Goal: Task Accomplishment & Management: Use online tool/utility

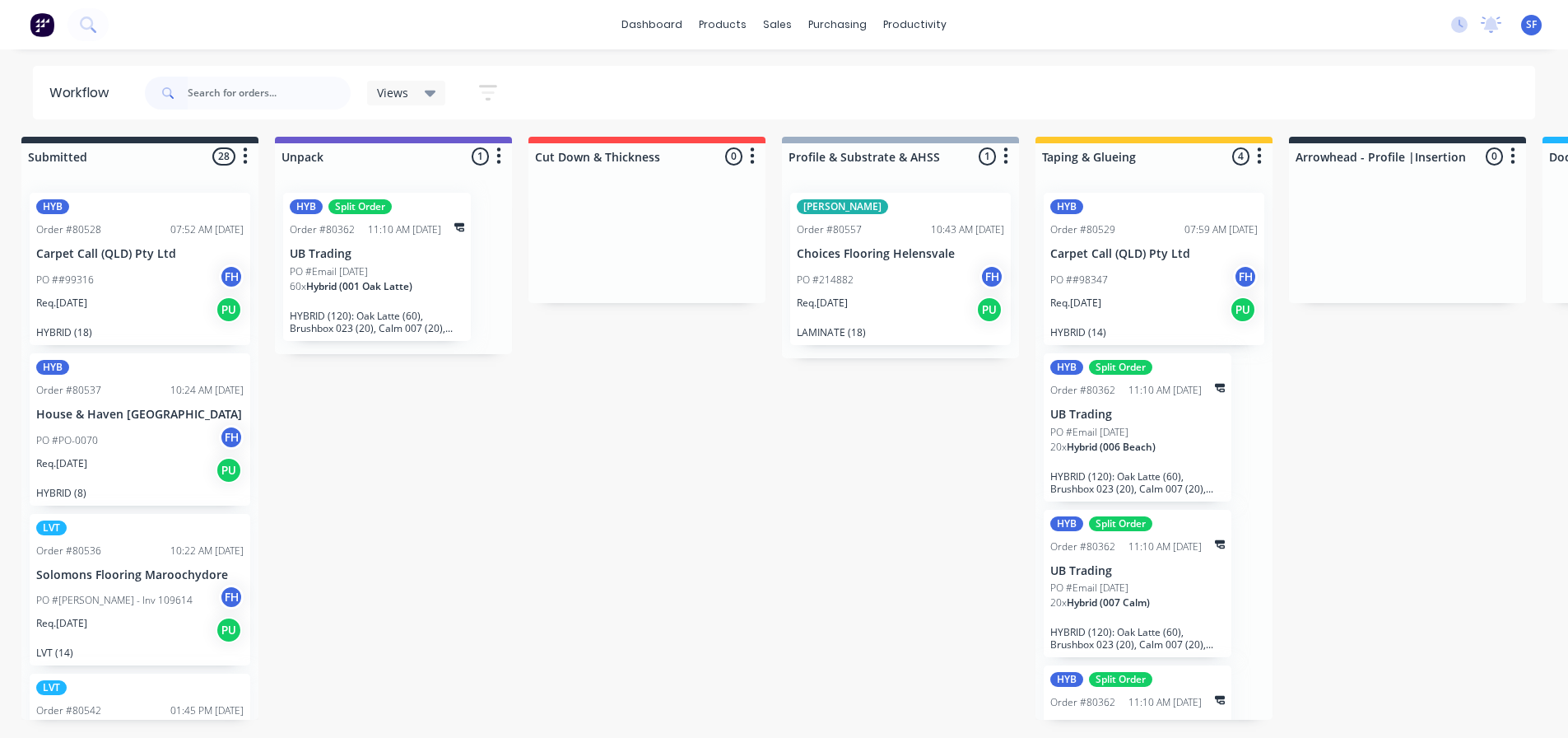
scroll to position [8427, 0]
click at [98, 19] on button at bounding box center [87, 25] width 41 height 33
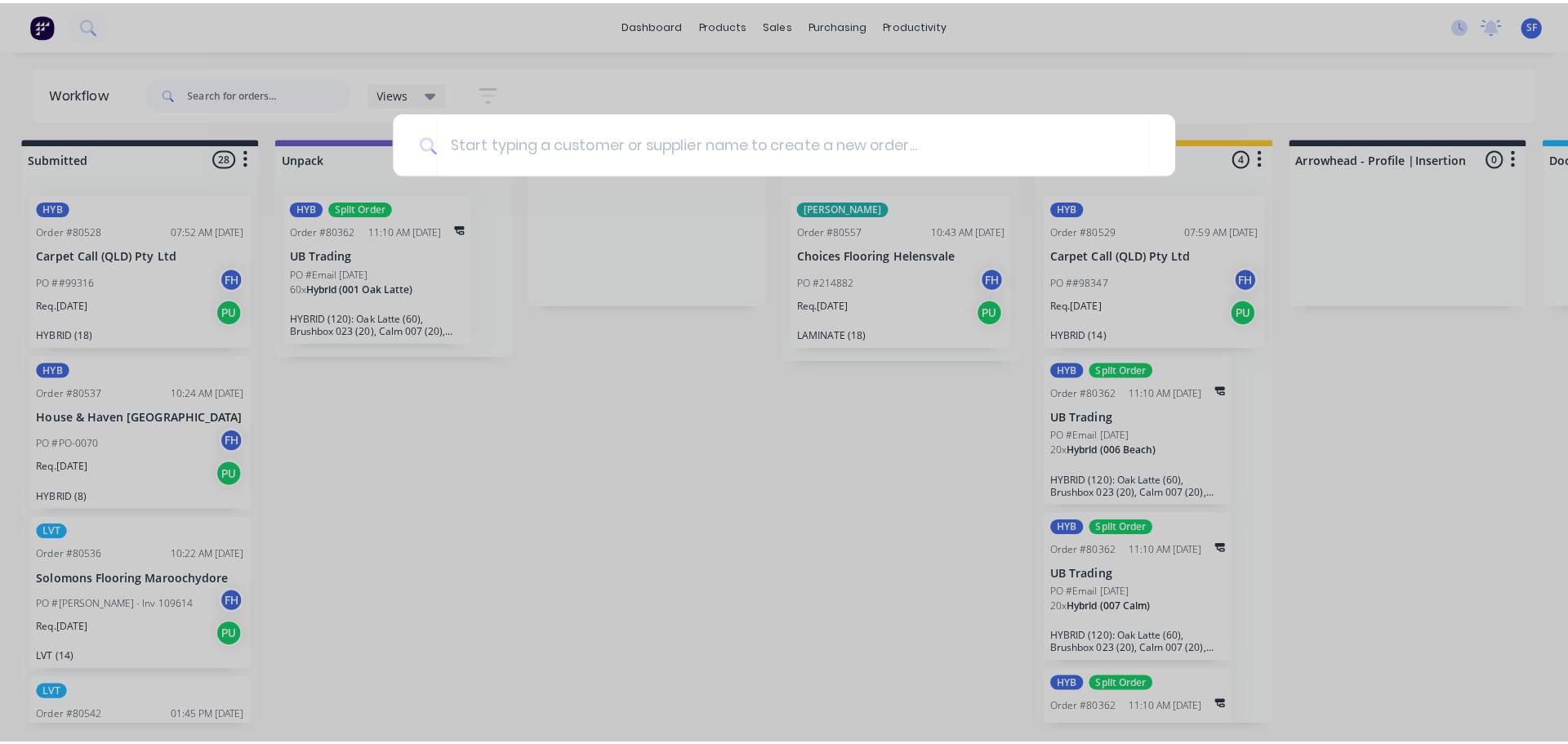
scroll to position [4, 14]
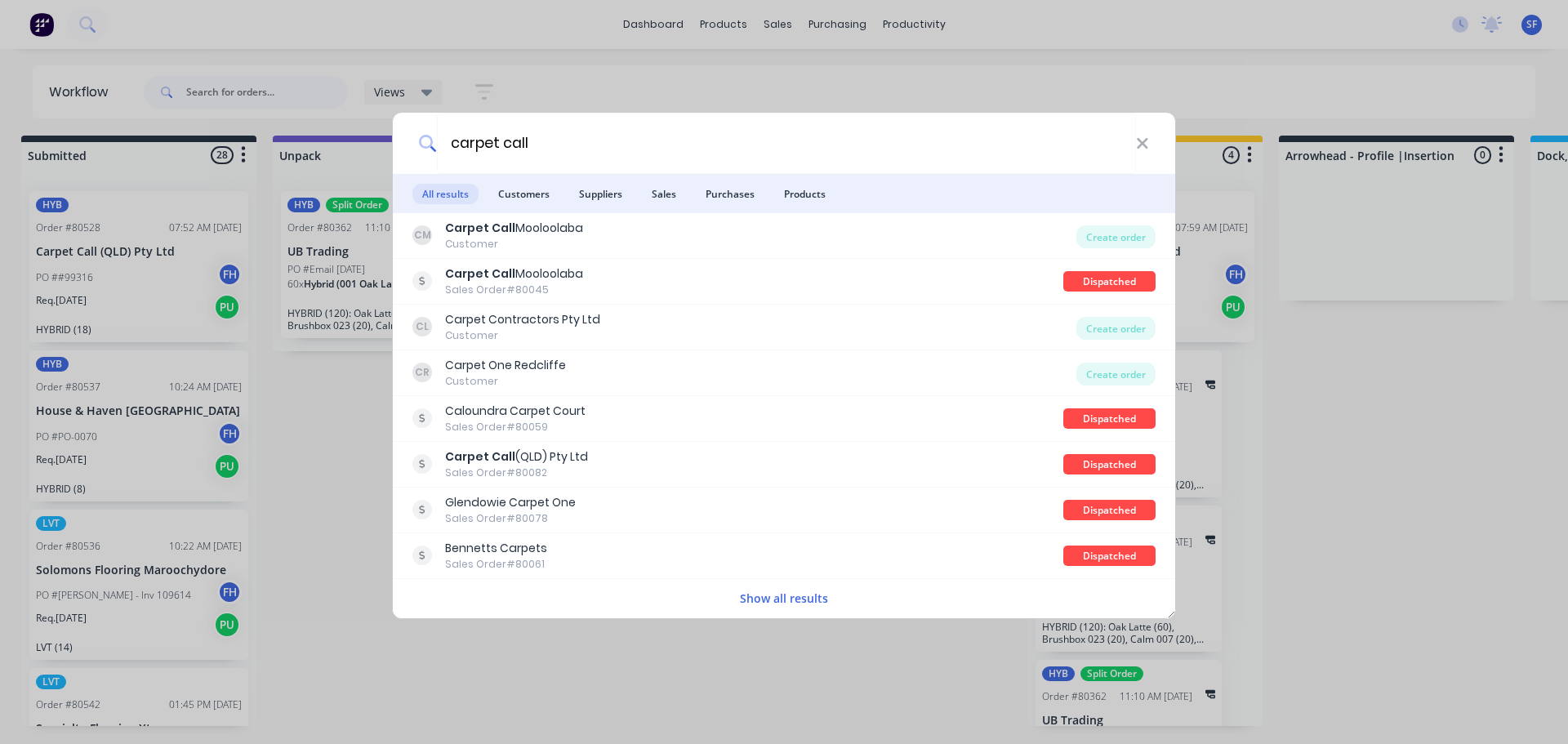
type input "carpet call"
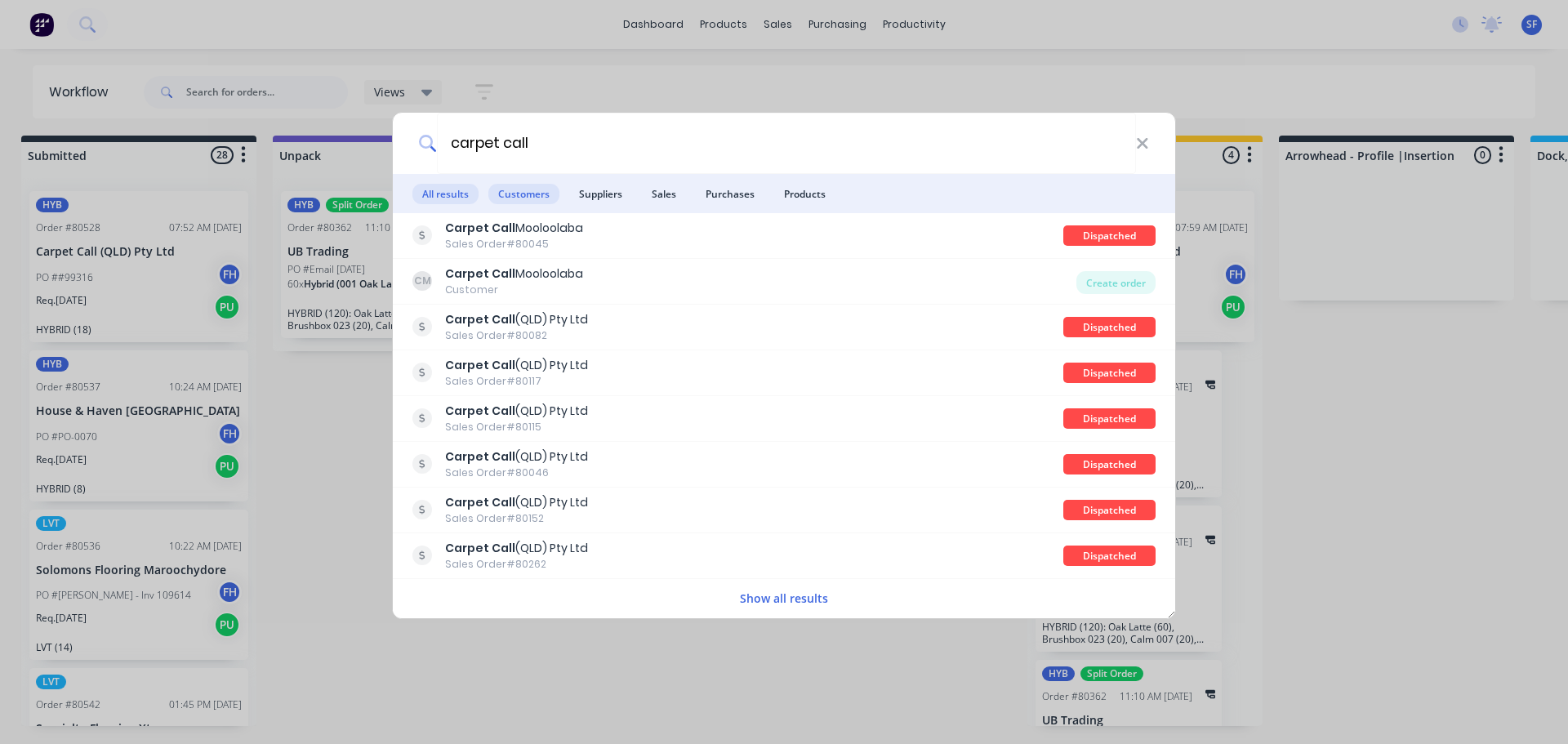
click at [550, 201] on span "Customers" at bounding box center [524, 194] width 71 height 20
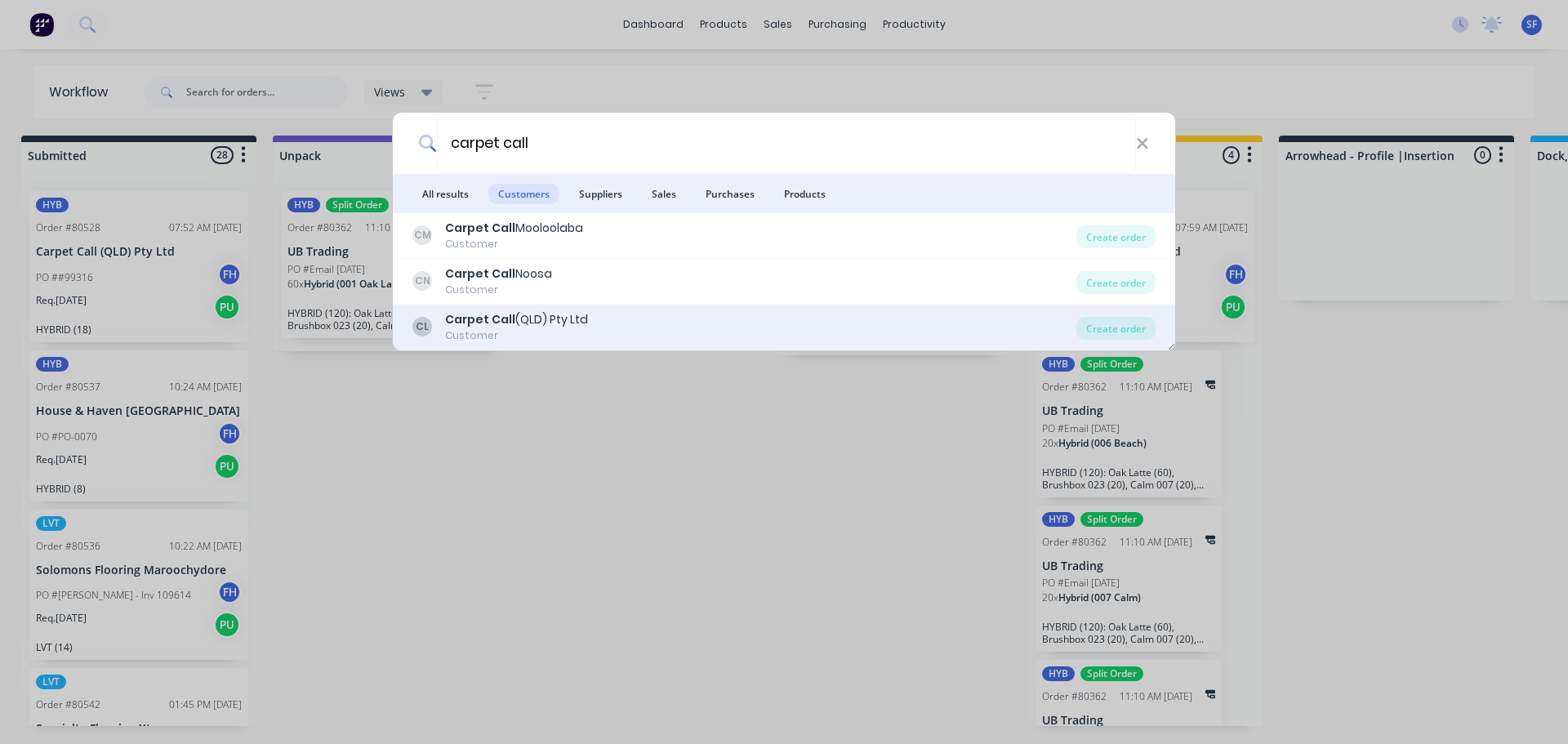
click at [525, 320] on div "Carpet Call (QLD) Pty Ltd" at bounding box center [516, 320] width 142 height 17
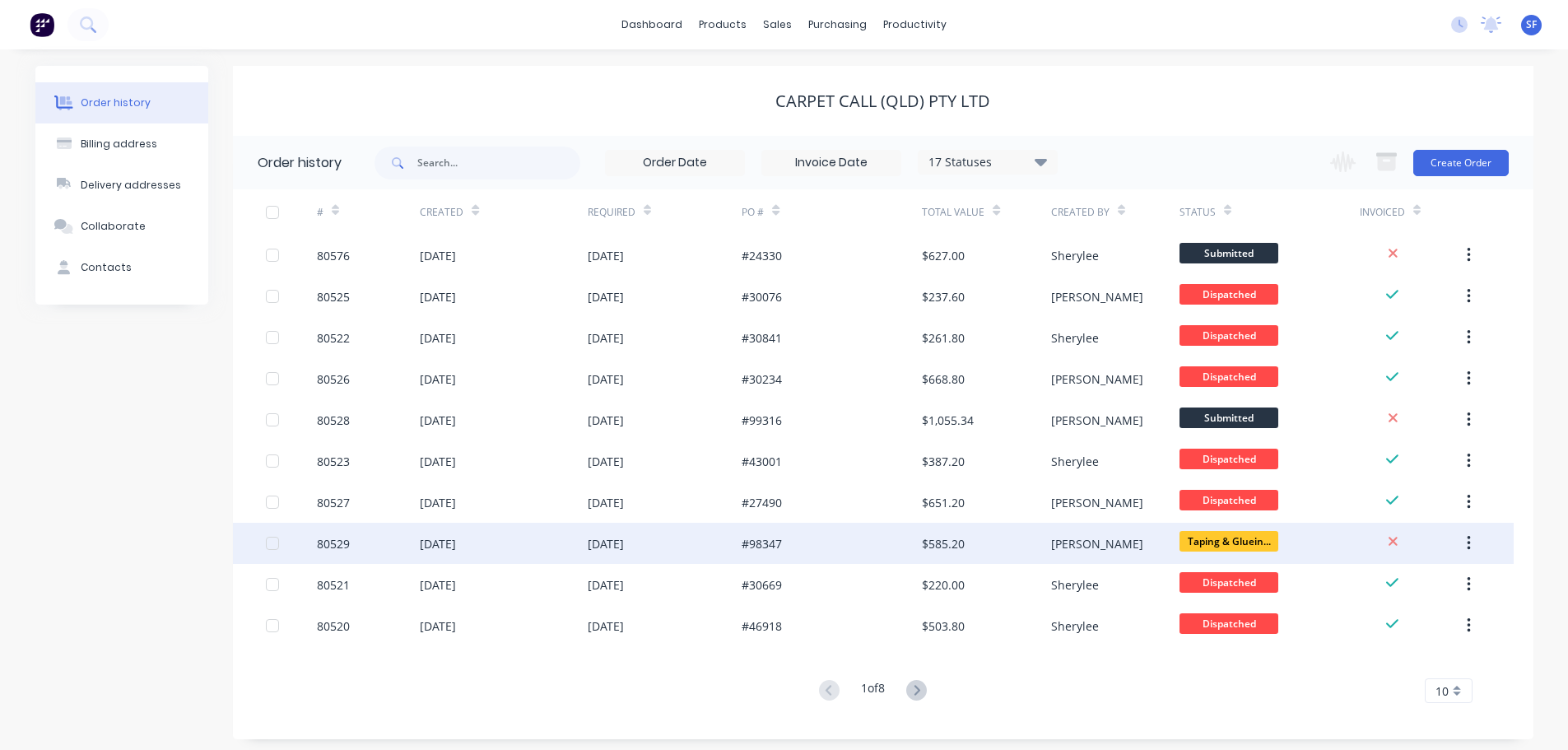
click at [819, 548] on div "#98347" at bounding box center [832, 543] width 180 height 41
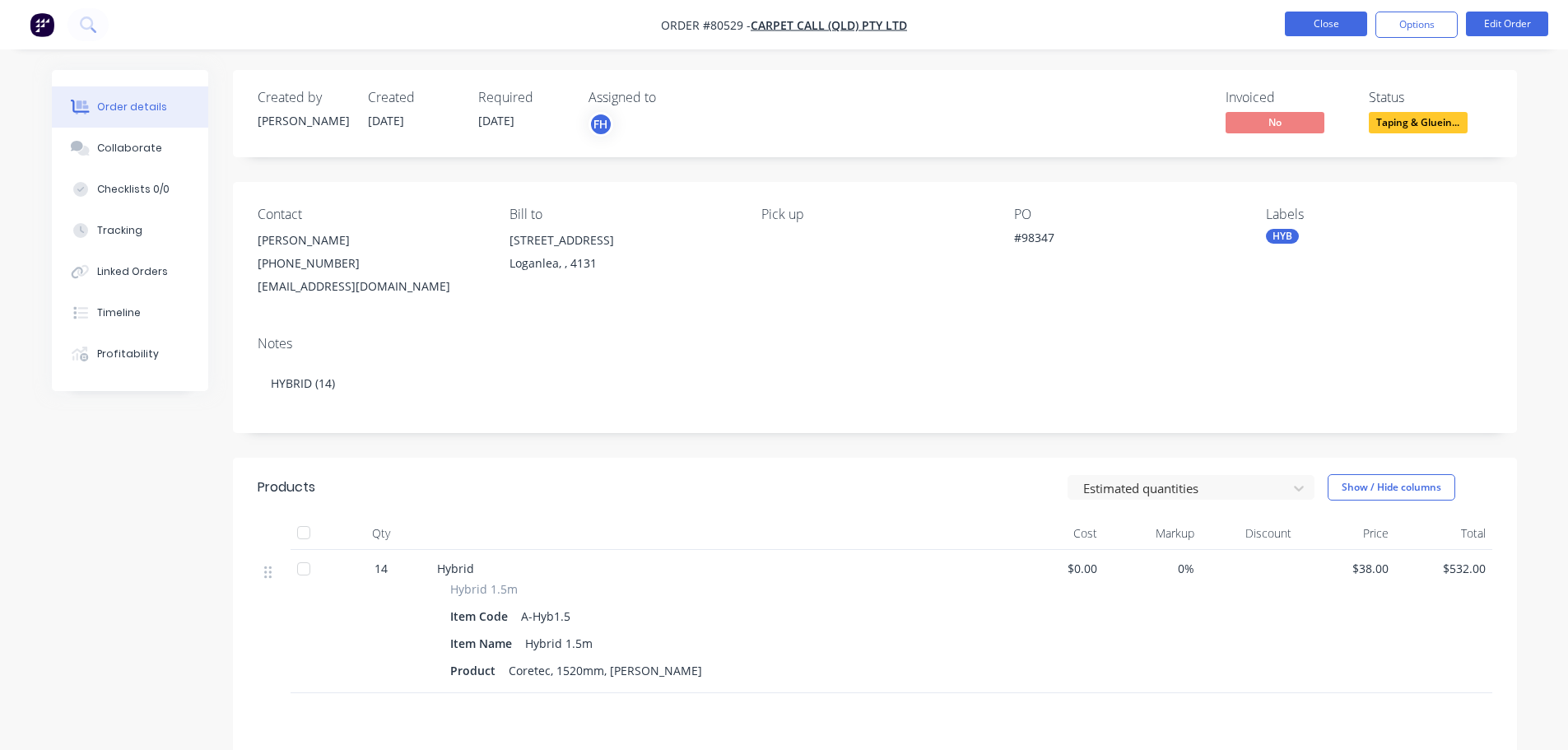
click at [1321, 20] on button "Close" at bounding box center [1326, 24] width 82 height 25
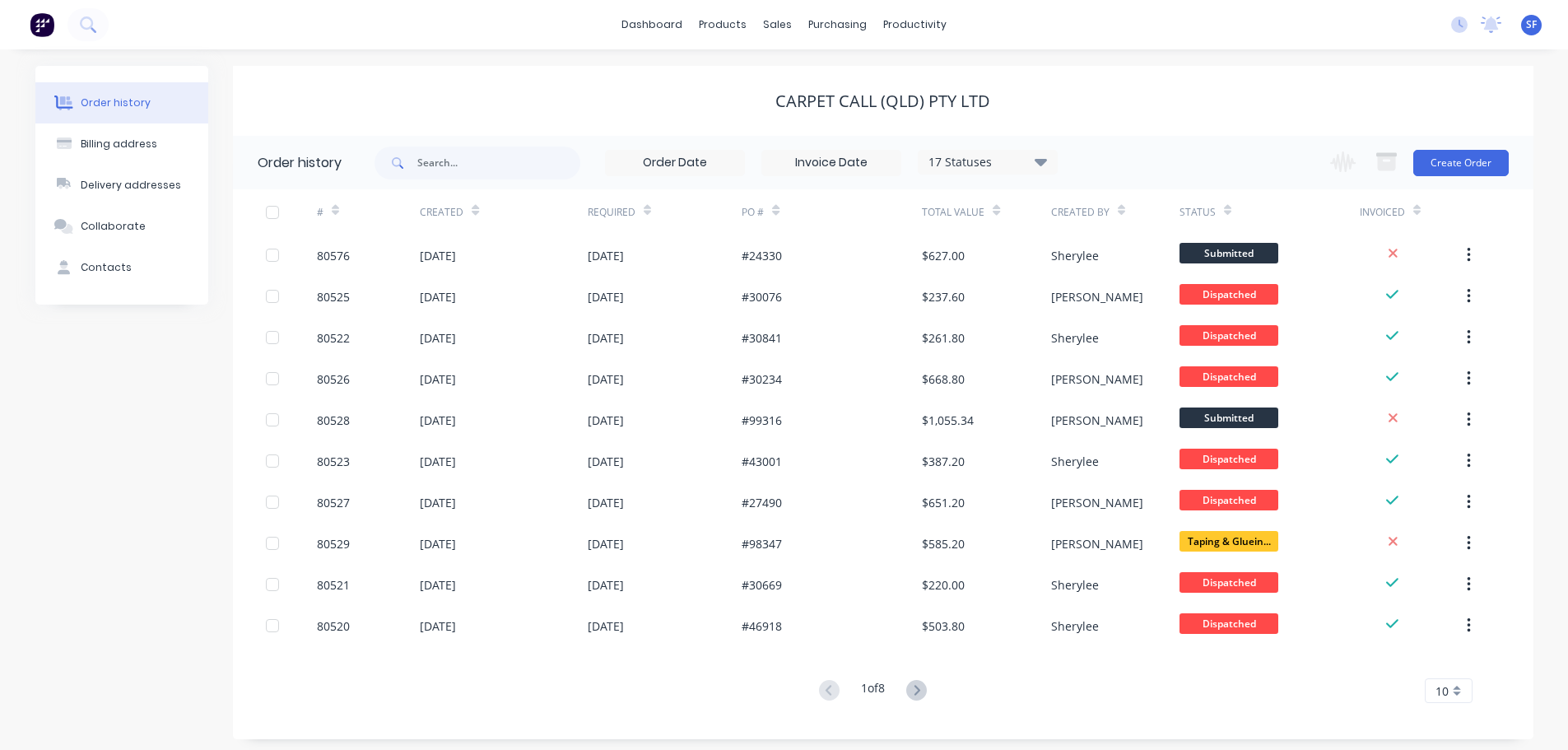
click at [1216, 213] on div "Status" at bounding box center [1205, 212] width 52 height 29
click at [1228, 221] on div at bounding box center [1228, 210] width 7 height 25
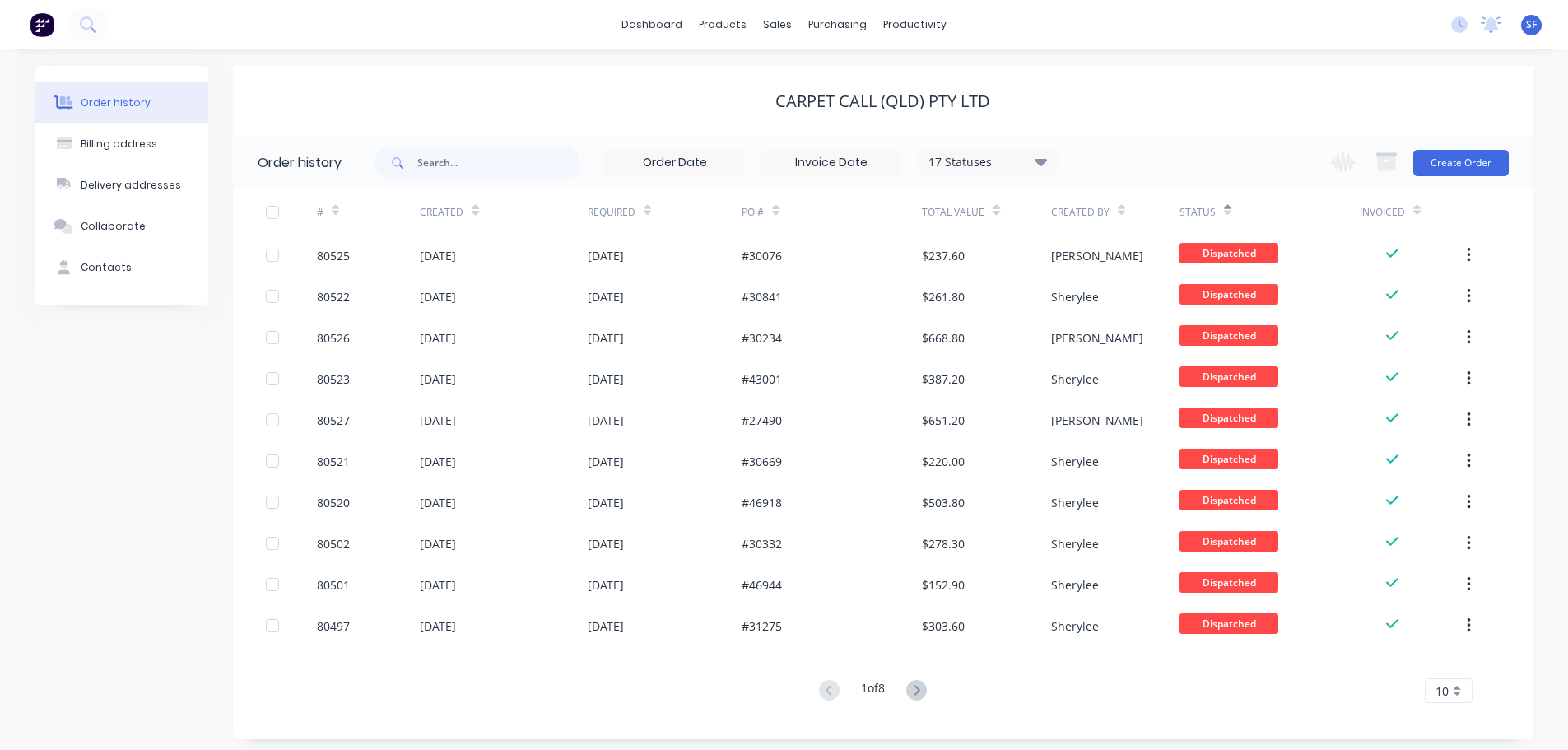
click at [1225, 220] on div at bounding box center [1228, 210] width 7 height 25
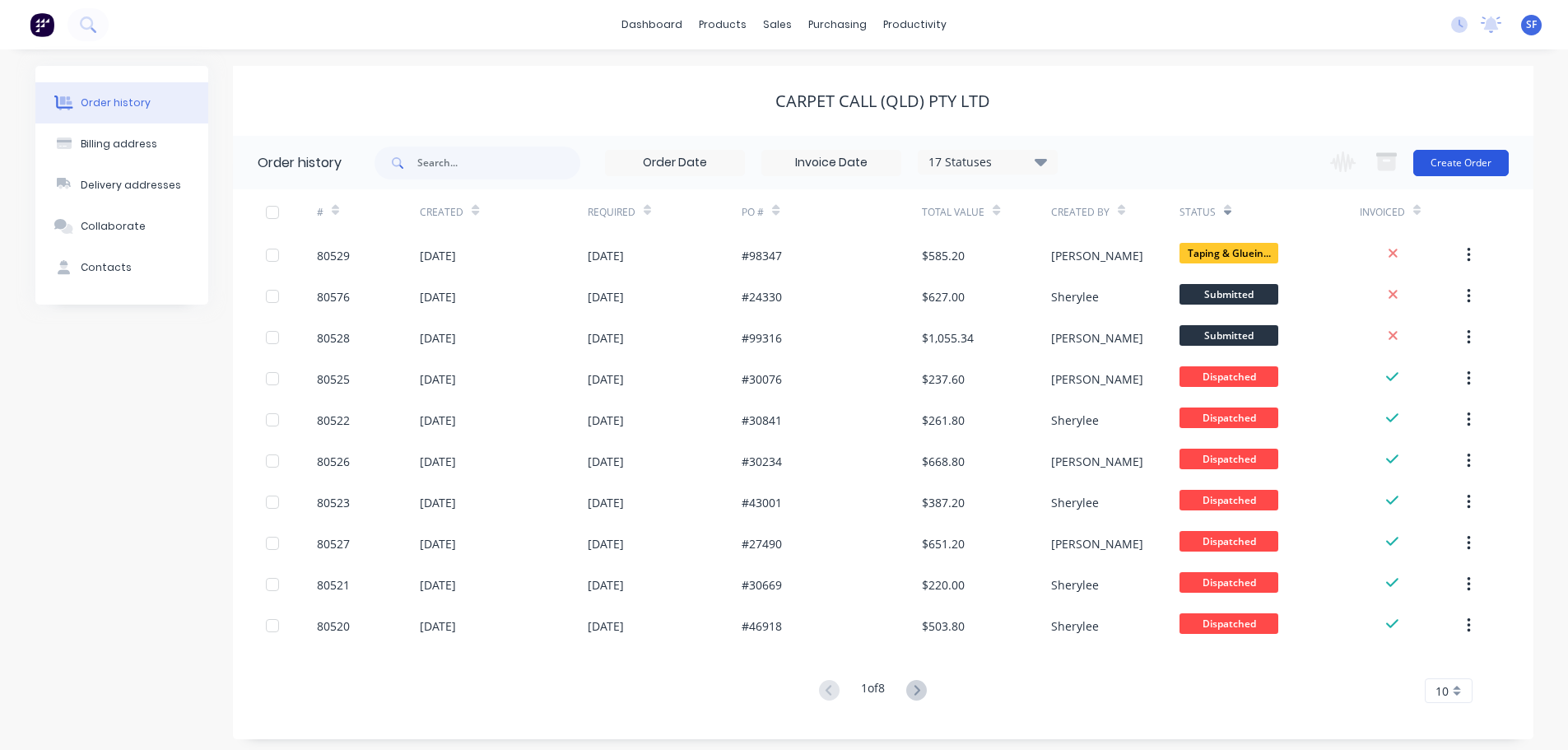
click at [1481, 167] on button "Create Order" at bounding box center [1461, 163] width 96 height 27
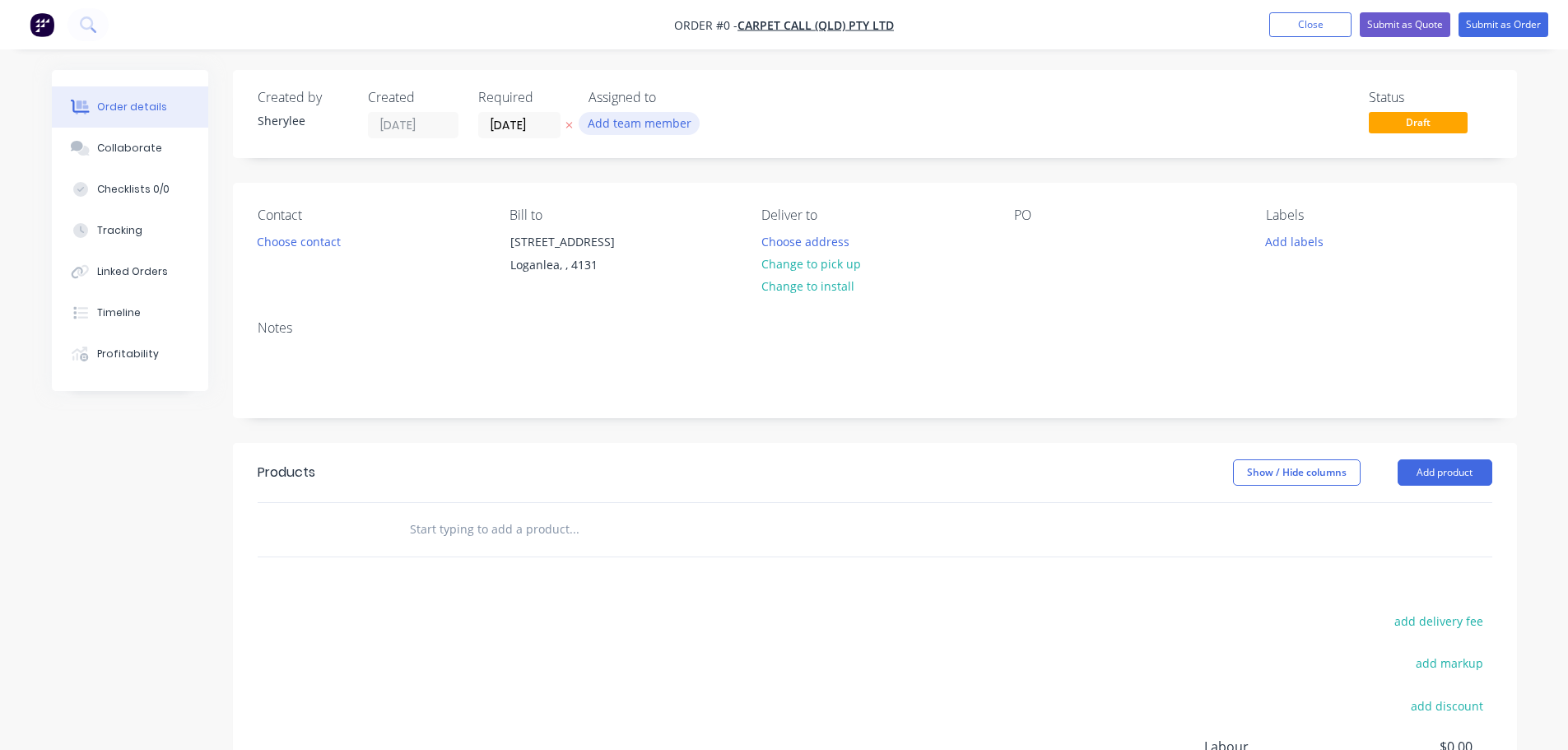
click at [637, 121] on button "Add team member" at bounding box center [639, 123] width 121 height 22
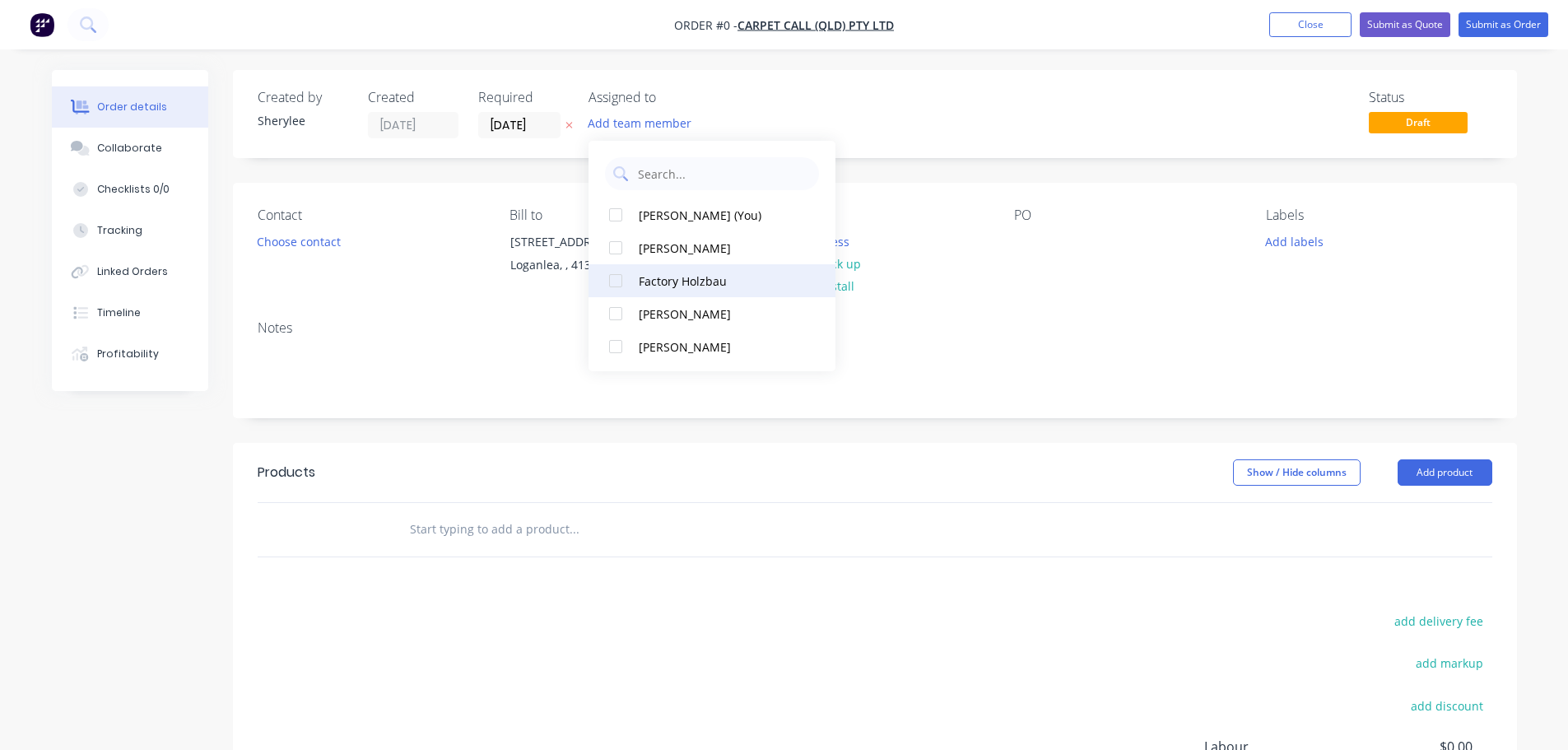
click at [615, 283] on div at bounding box center [616, 281] width 33 height 33
click at [308, 244] on div "Order details Collaborate Checklists 0/0 Tracking Linked Orders Timeline Profit…" at bounding box center [784, 523] width 1498 height 906
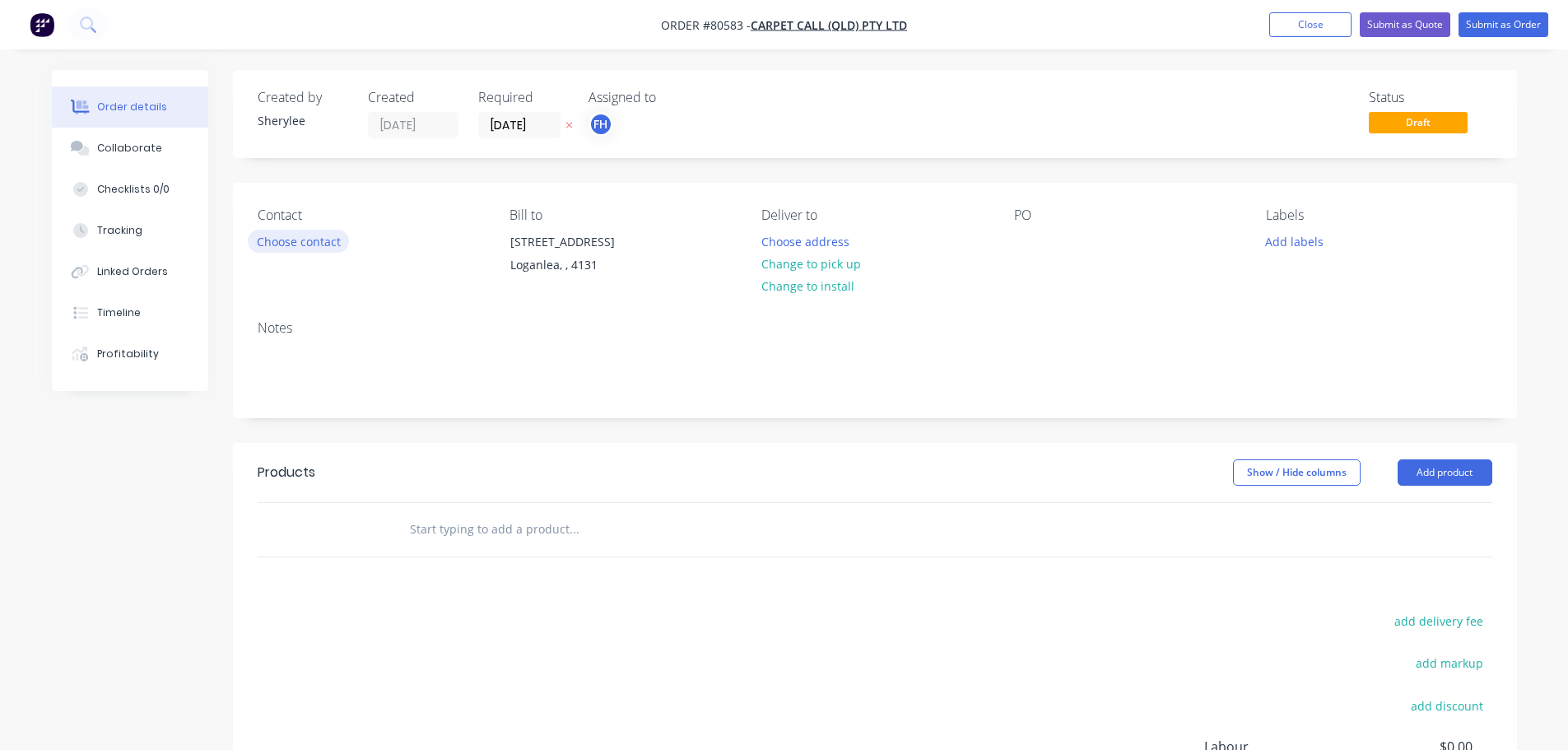
click at [308, 247] on button "Choose contact" at bounding box center [298, 240] width 101 height 22
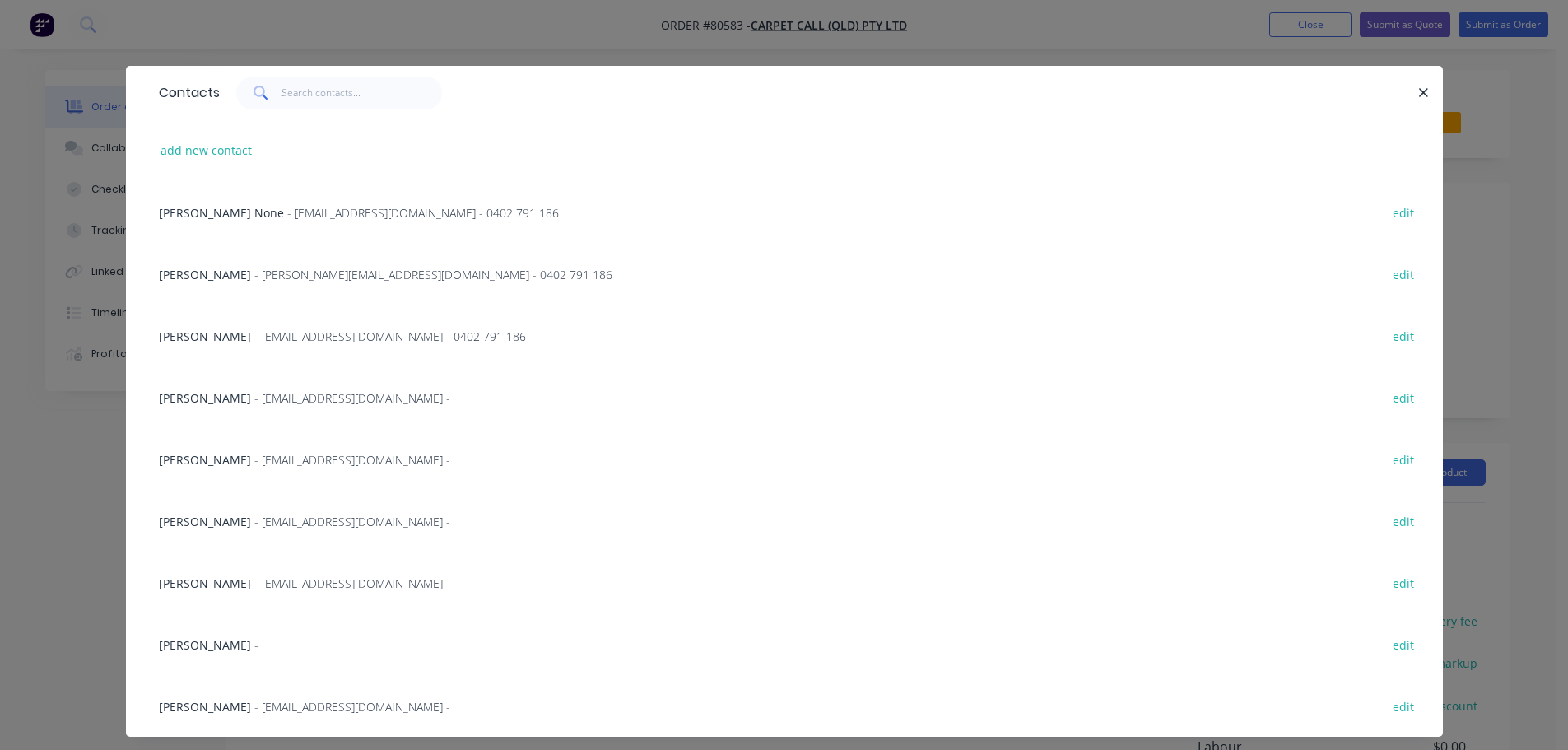
click at [262, 395] on span "- [EMAIL_ADDRESS][DOMAIN_NAME] -" at bounding box center [352, 398] width 196 height 16
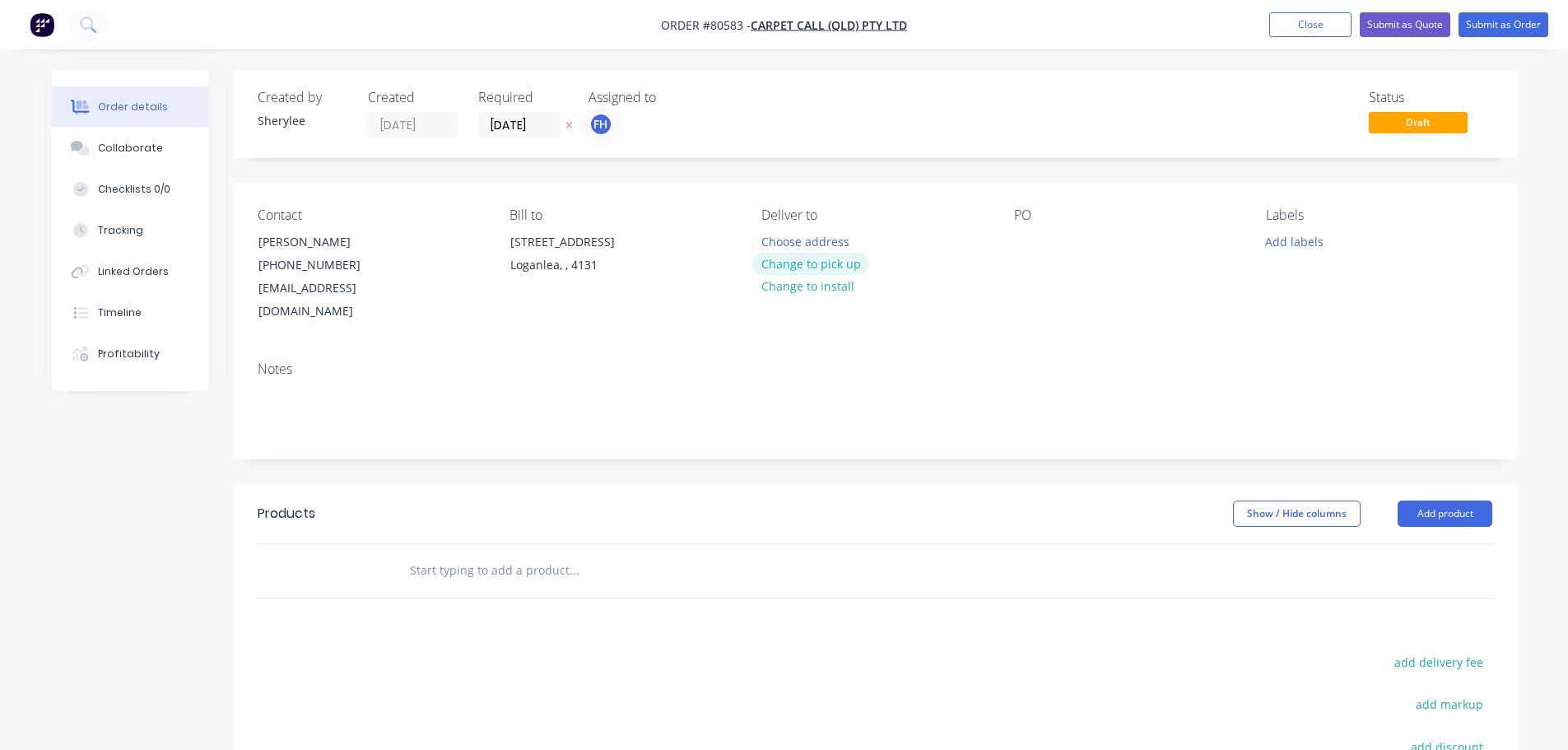
click at [804, 268] on button "Change to pick up" at bounding box center [810, 264] width 117 height 22
click at [1025, 249] on div at bounding box center [1028, 241] width 27 height 24
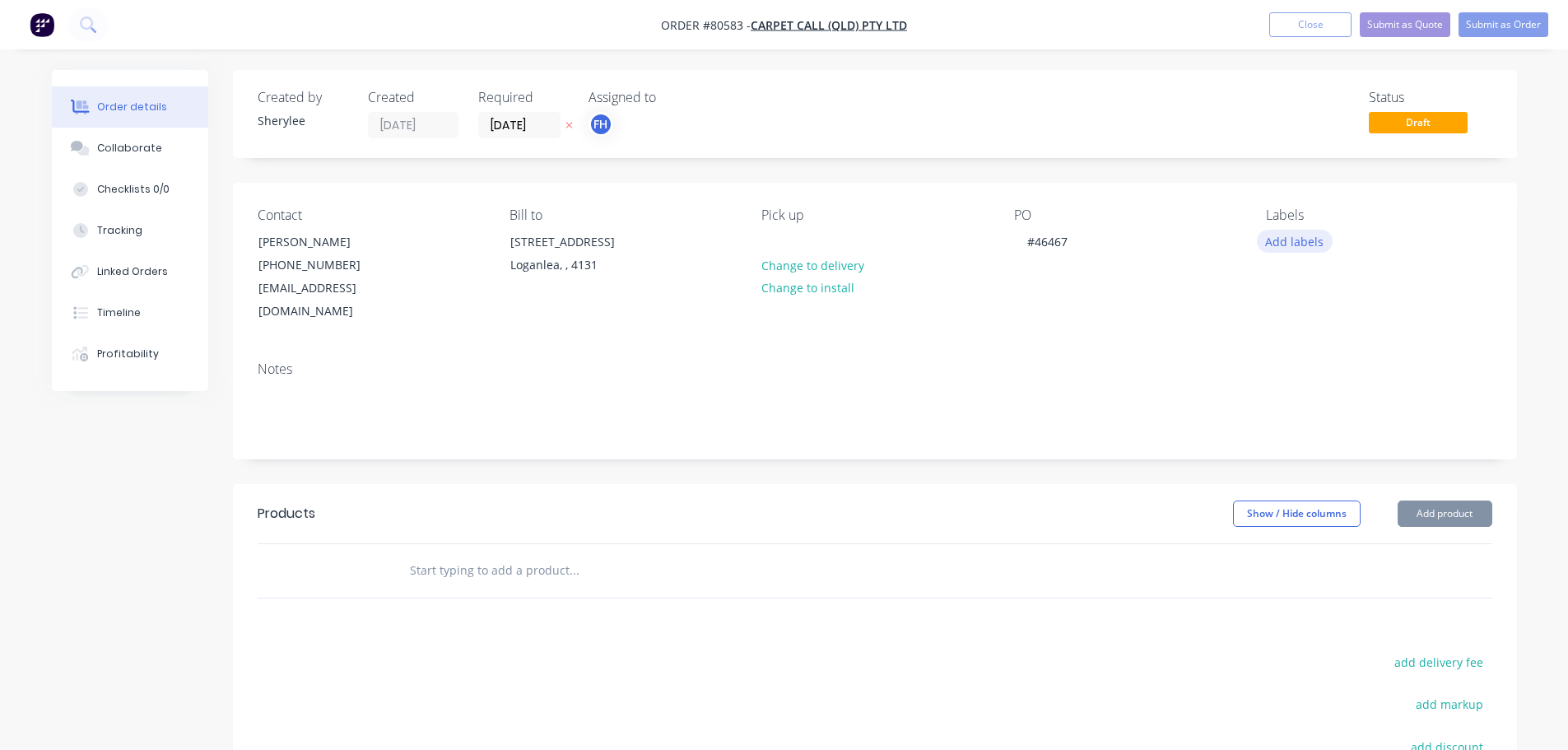
click at [1291, 237] on button "Add labels" at bounding box center [1295, 240] width 75 height 22
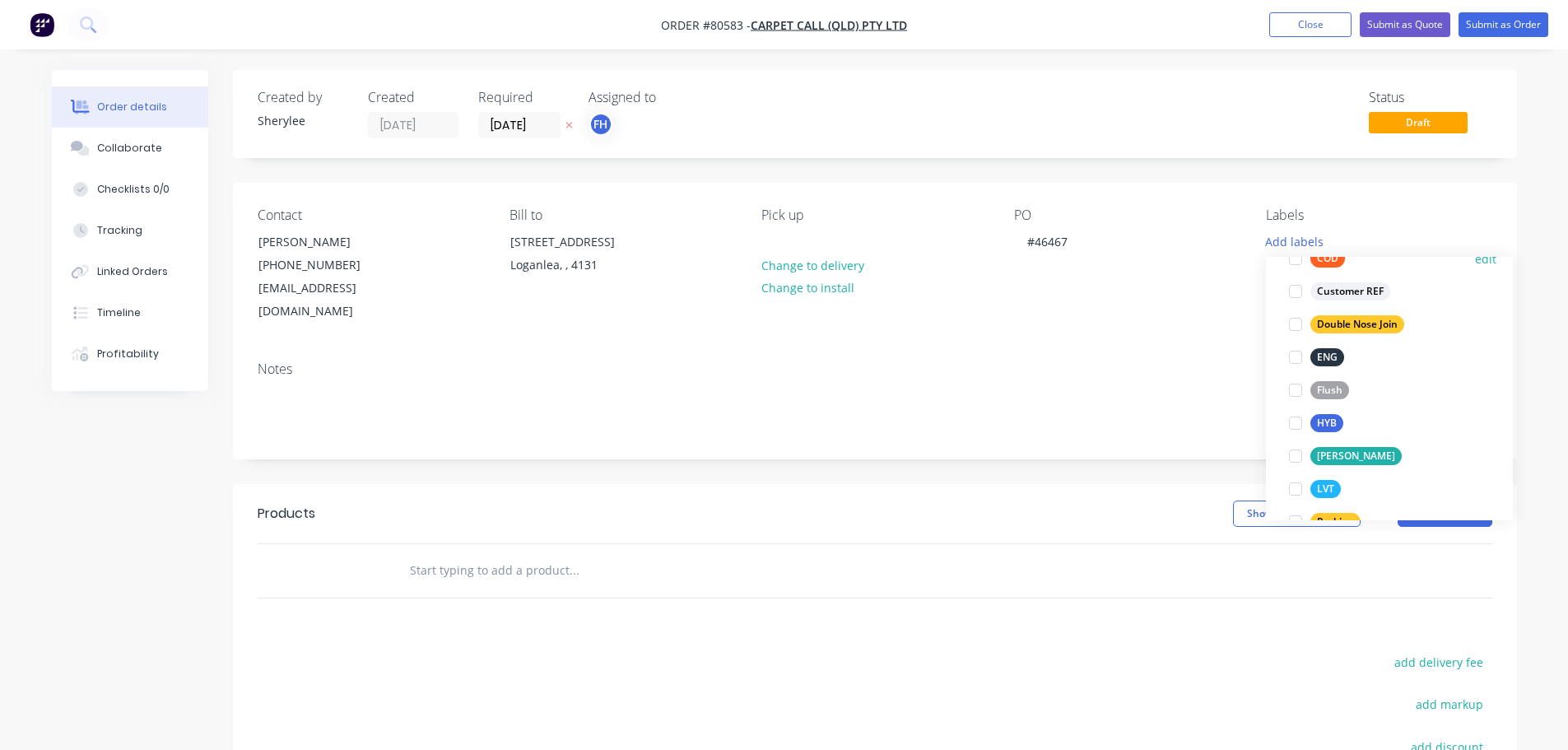
scroll to position [165, 0]
click at [1297, 486] on div at bounding box center [1295, 487] width 33 height 33
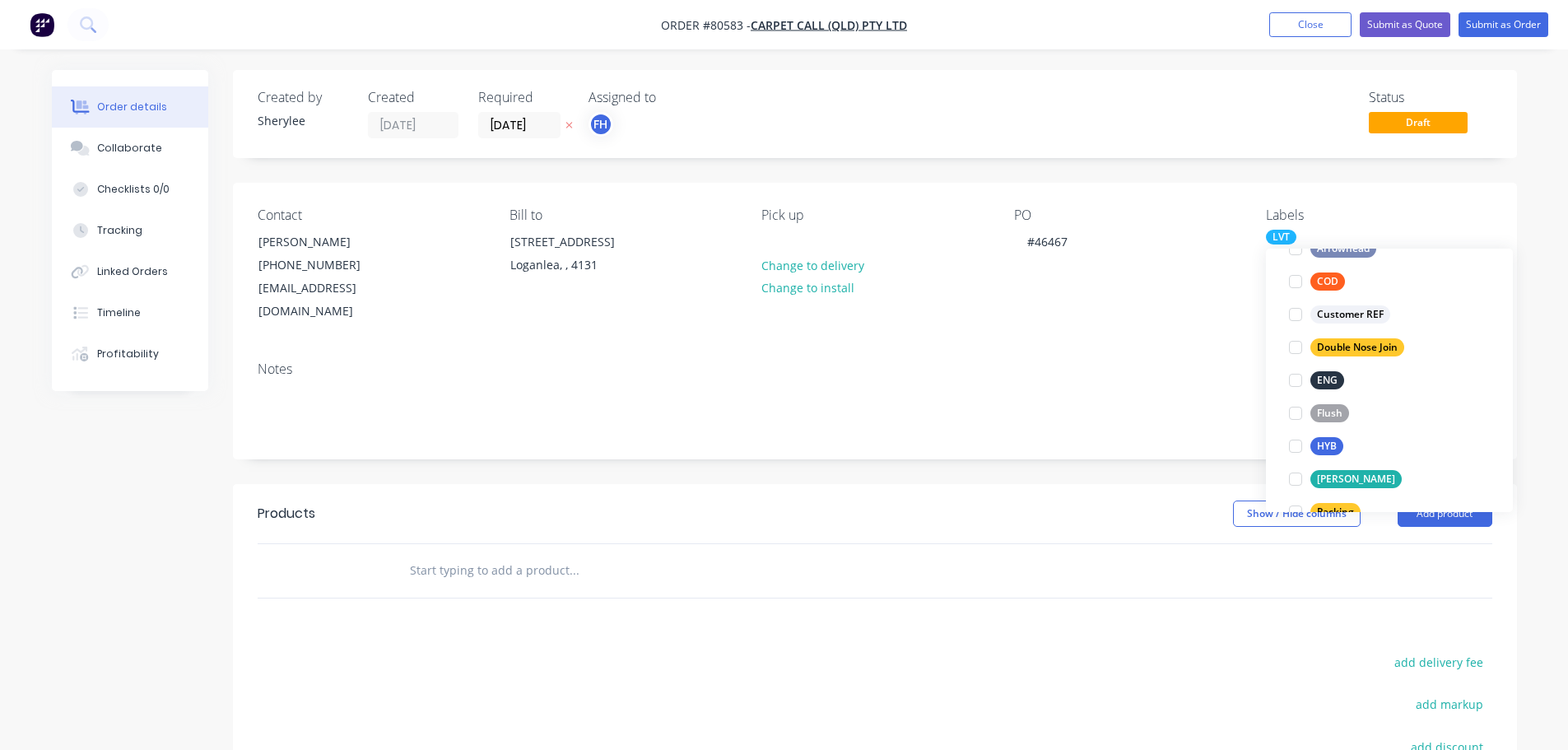
scroll to position [0, 0]
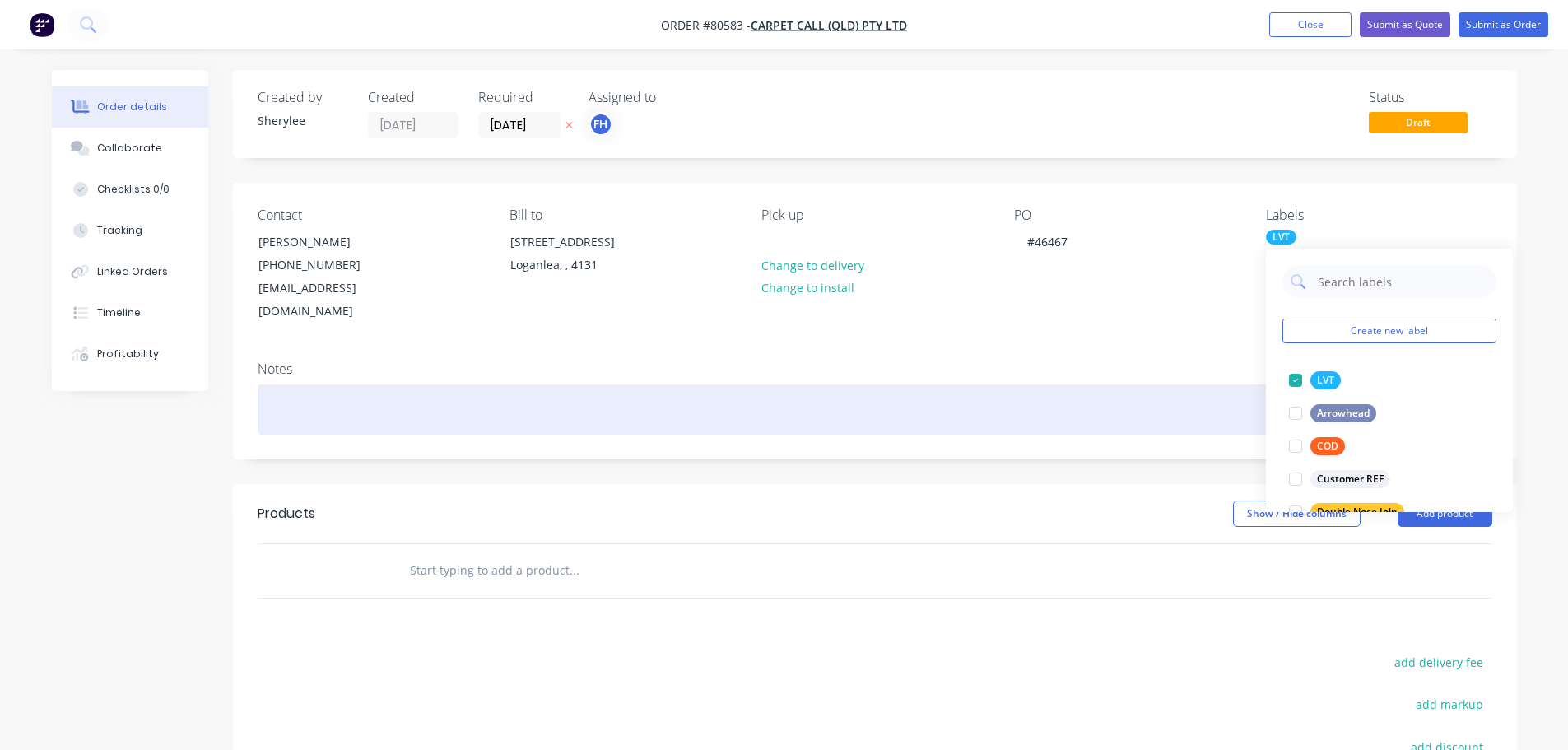
click at [460, 393] on div at bounding box center [875, 410] width 1235 height 51
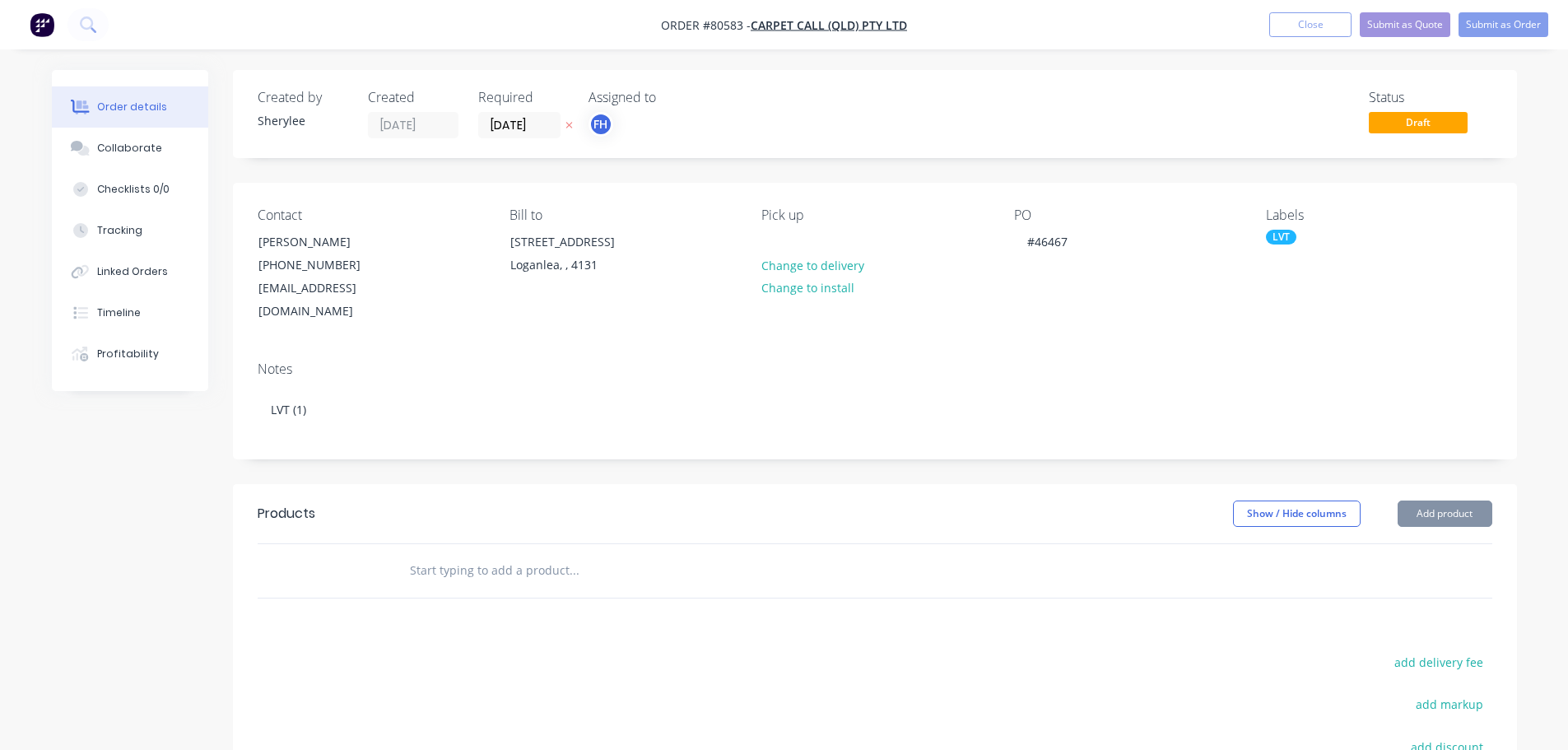
click at [451, 554] on input "text" at bounding box center [574, 571] width 330 height 33
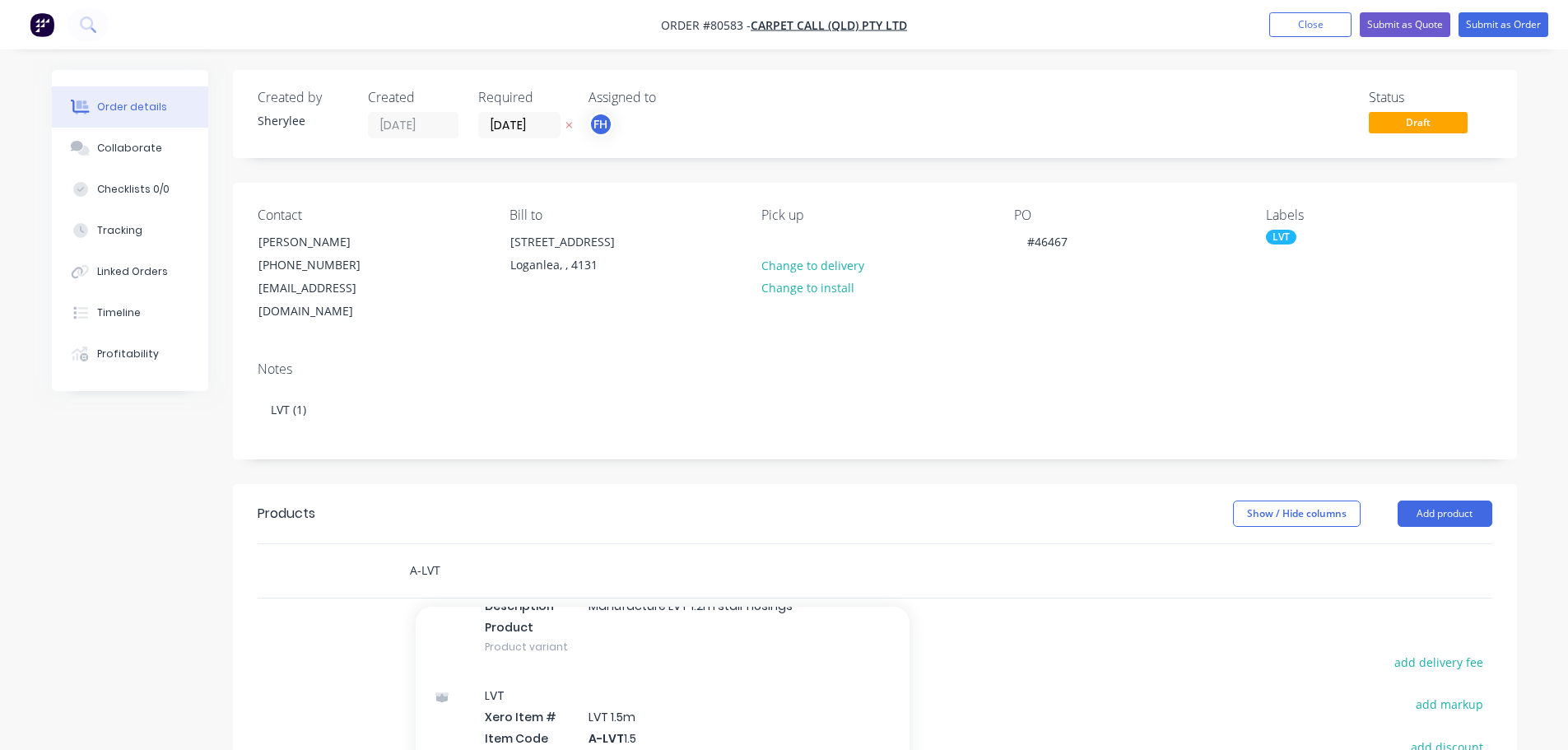
scroll to position [165, 0]
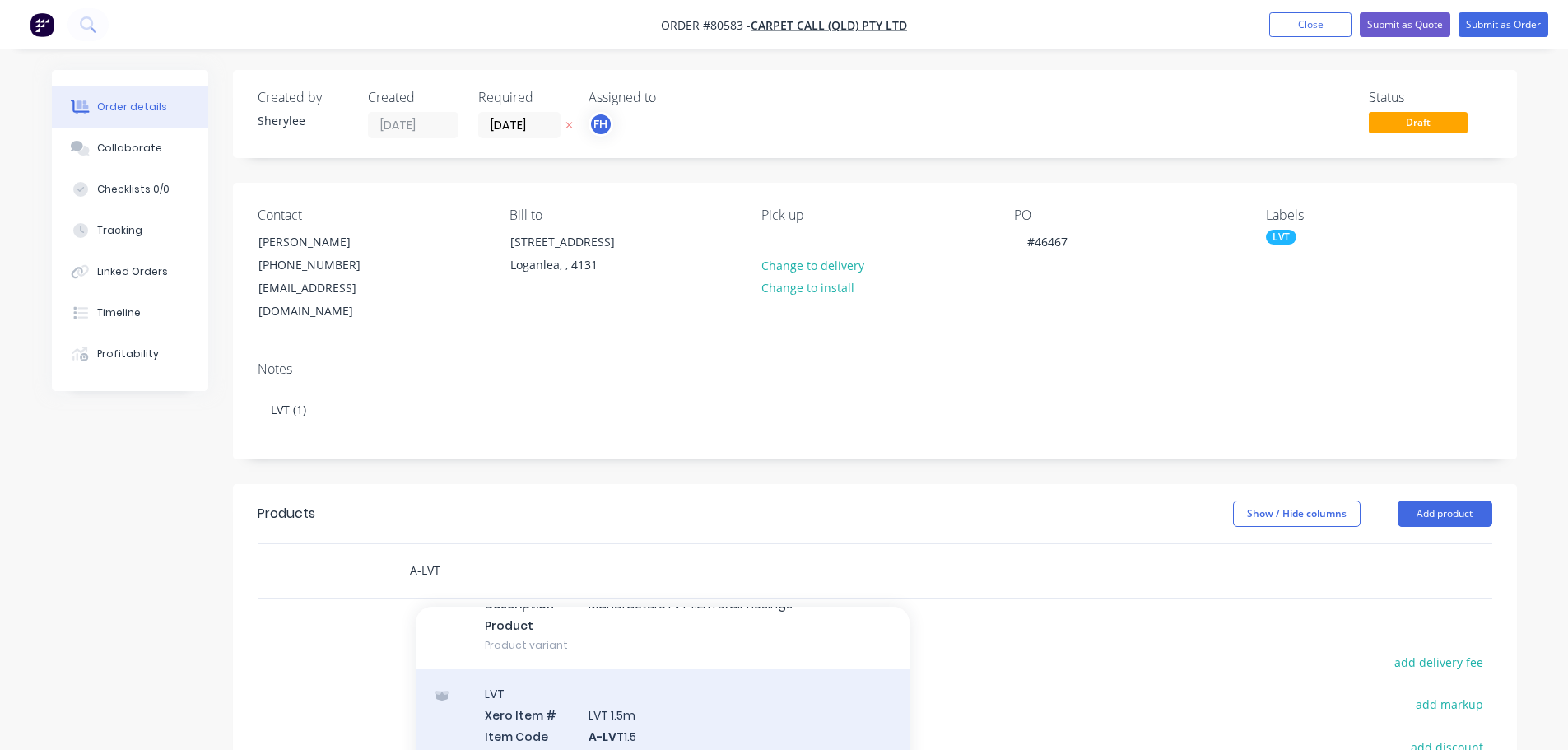
type input "A-LVT"
click at [646, 689] on div "LVT Xero Item # LVT 1.5m Item Code A-LVT 1.5 Item Name LVT 1.5m Description Man…" at bounding box center [663, 756] width 494 height 175
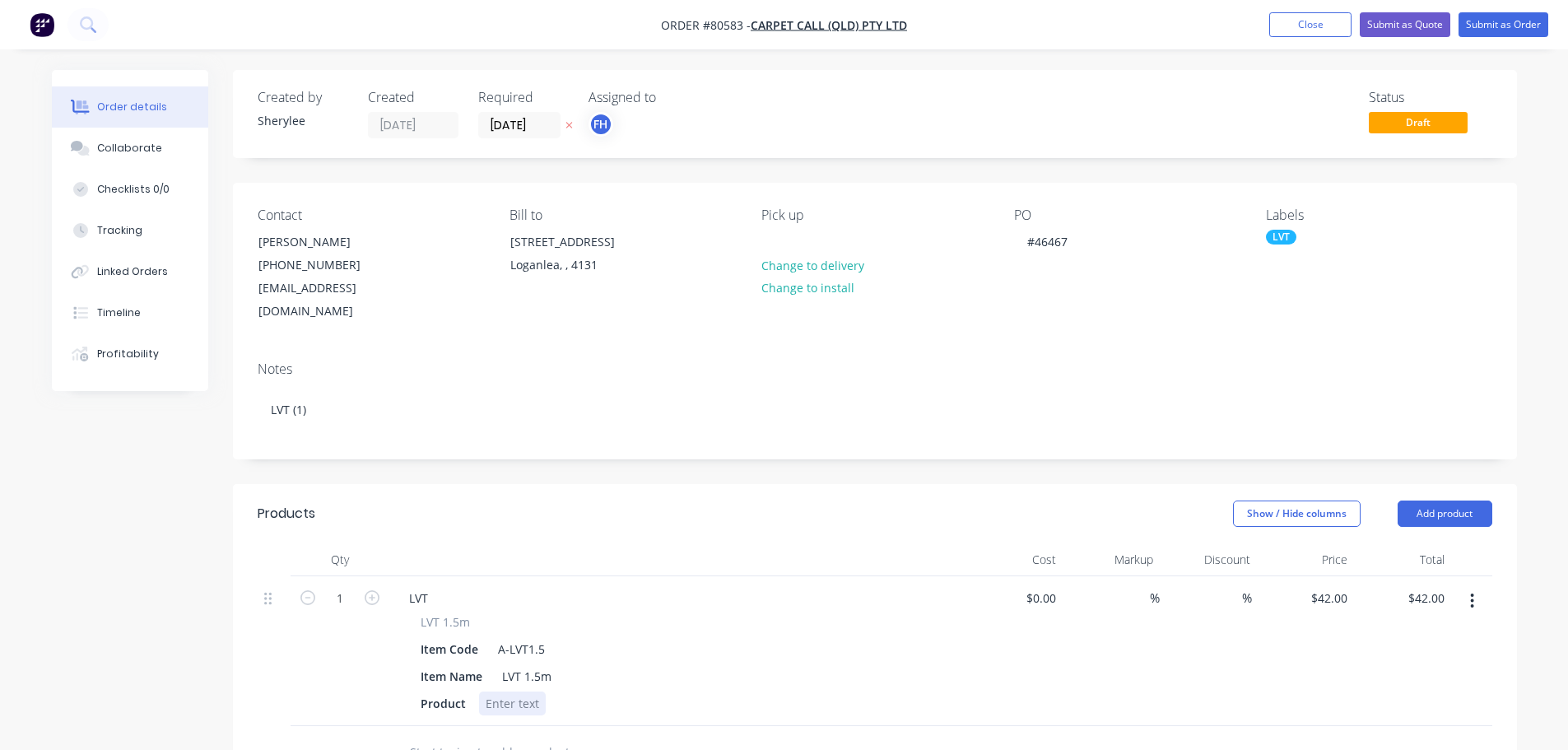
drag, startPoint x: 513, startPoint y: 680, endPoint x: 505, endPoint y: 684, distance: 8.9
click at [512, 691] on div at bounding box center [512, 703] width 66 height 24
click at [521, 130] on input "[DATE]" at bounding box center [519, 124] width 81 height 25
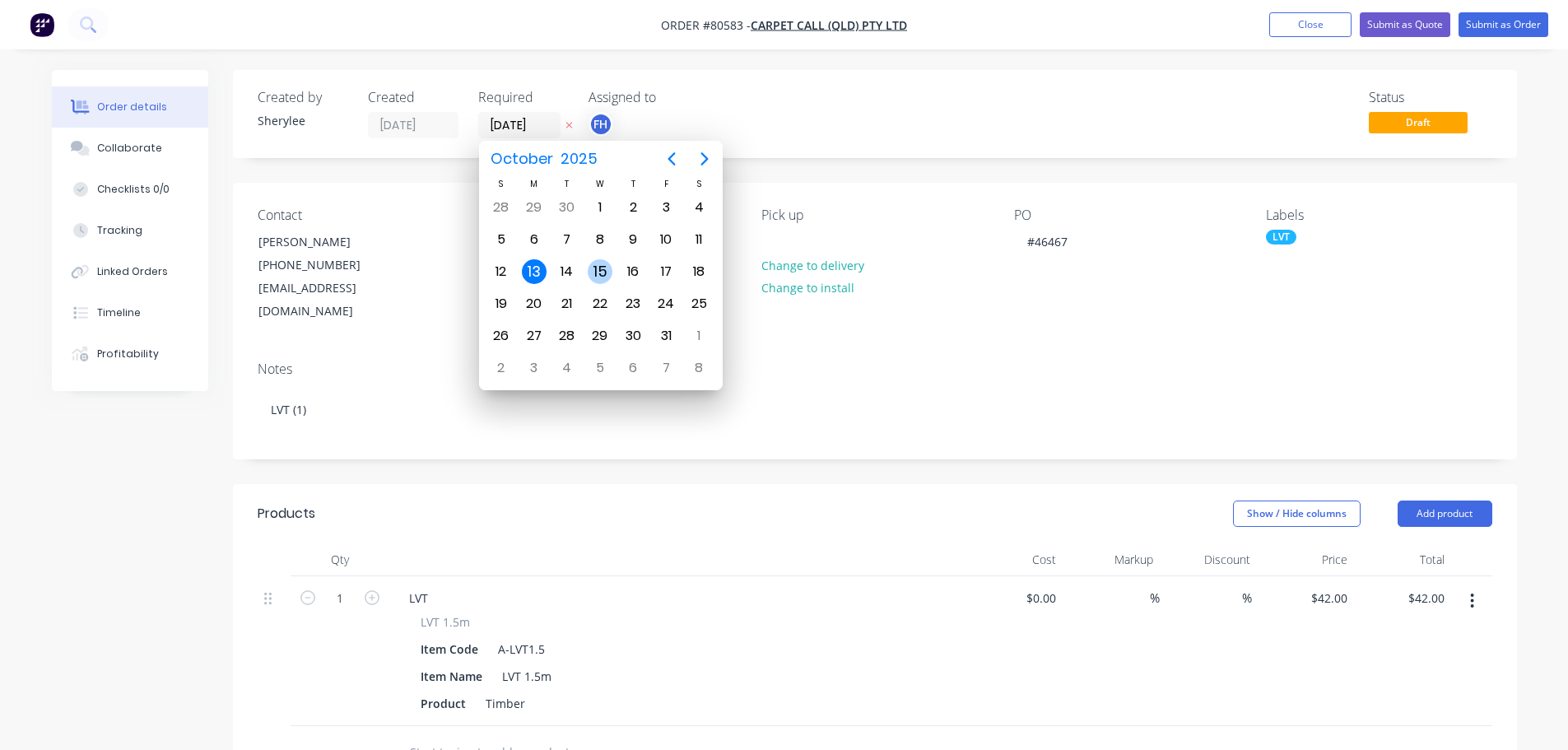
click at [602, 271] on div "15" at bounding box center [599, 271] width 25 height 25
type input "[DATE]"
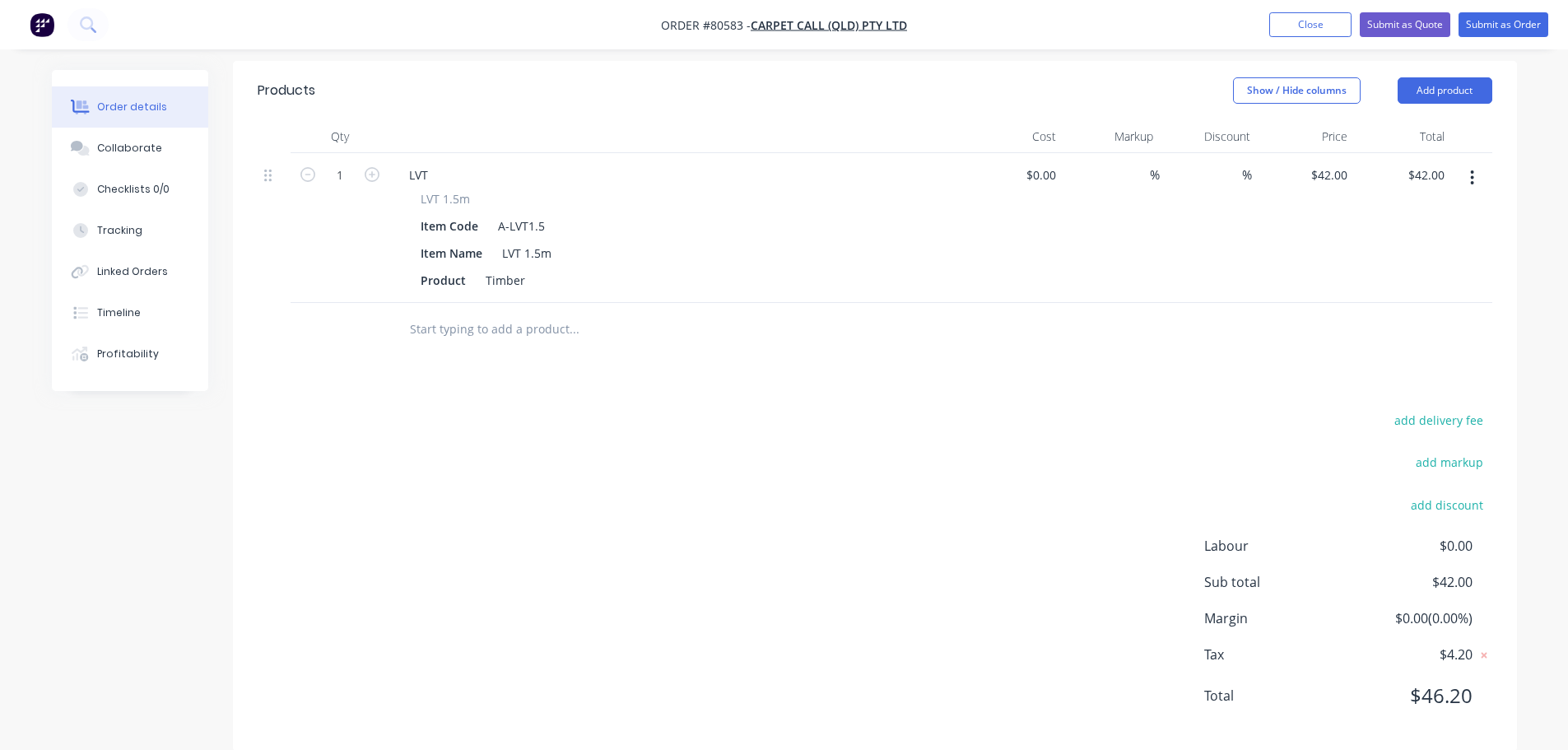
scroll to position [426, 0]
click at [528, 265] on div "Timber" at bounding box center [505, 277] width 52 height 24
click at [523, 309] on input "text" at bounding box center [574, 326] width 330 height 33
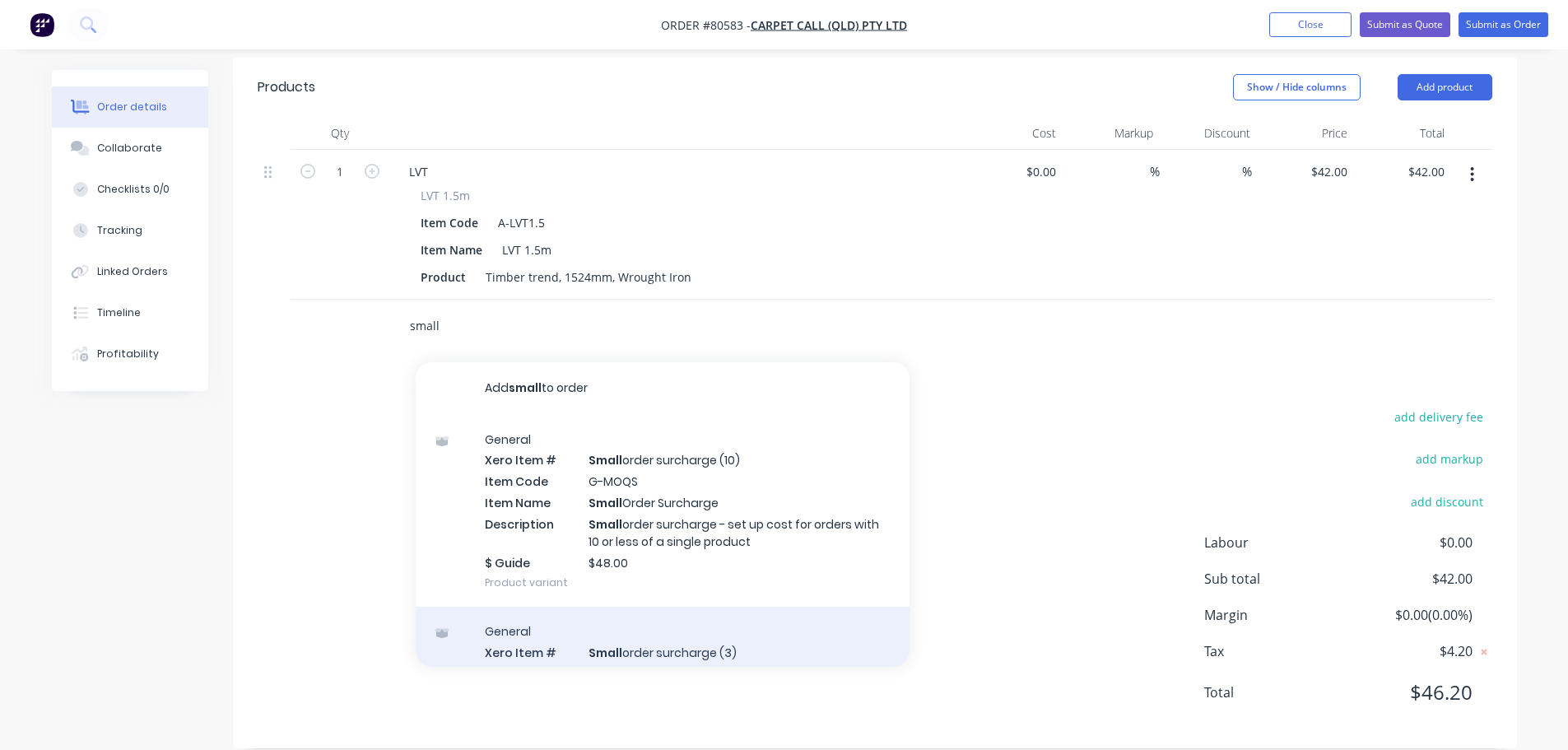
type input "small"
click at [665, 617] on div "General Xero Item # Small order surcharge (3) Item Code G-XMOQS Item Name Small…" at bounding box center [663, 702] width 494 height 192
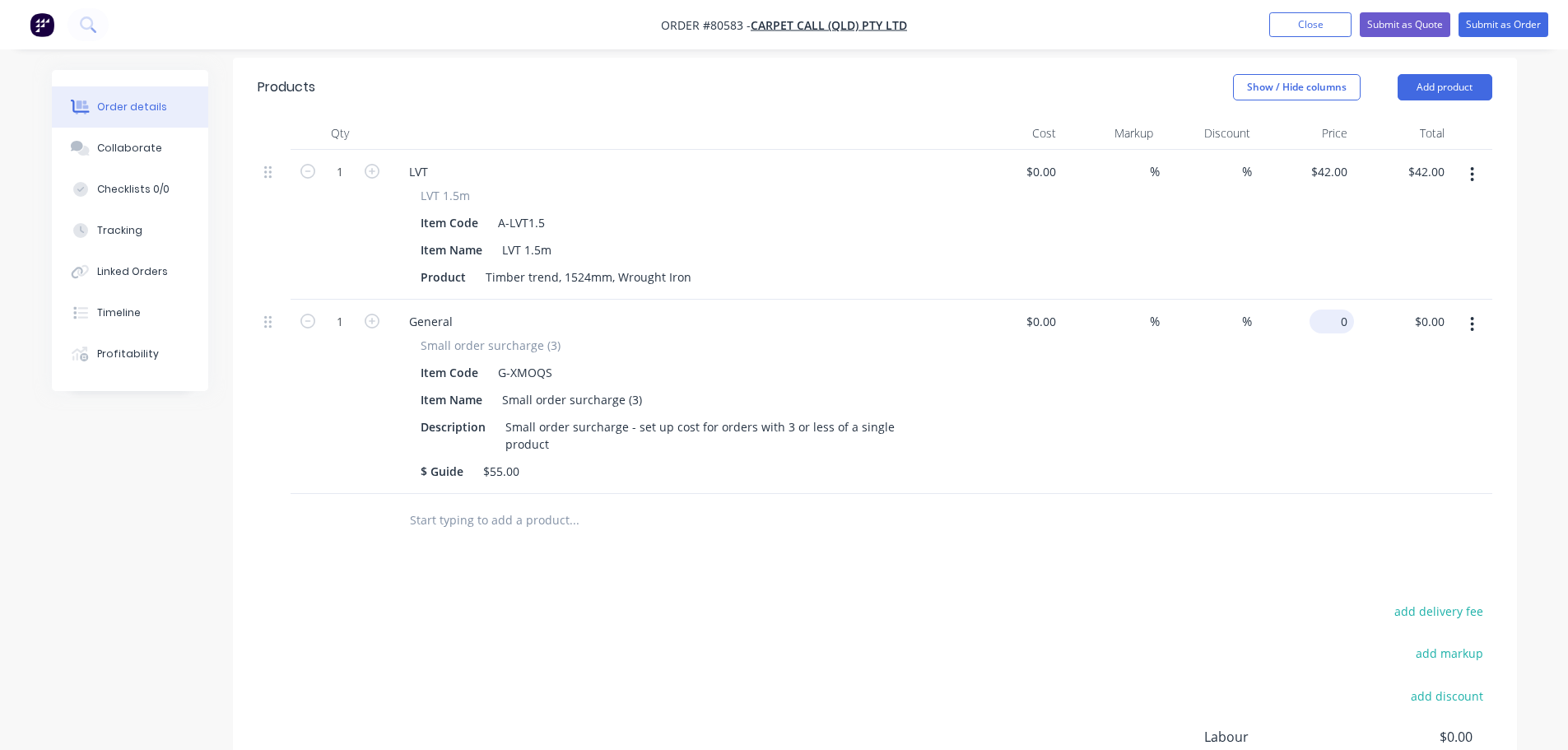
click at [1334, 309] on div "0 $0.00" at bounding box center [1332, 321] width 44 height 24
type input "$55.00"
click at [970, 534] on div "Products Show / Hide columns Add product Qty Cost Markup Discount Price Total 1…" at bounding box center [875, 500] width 1284 height 884
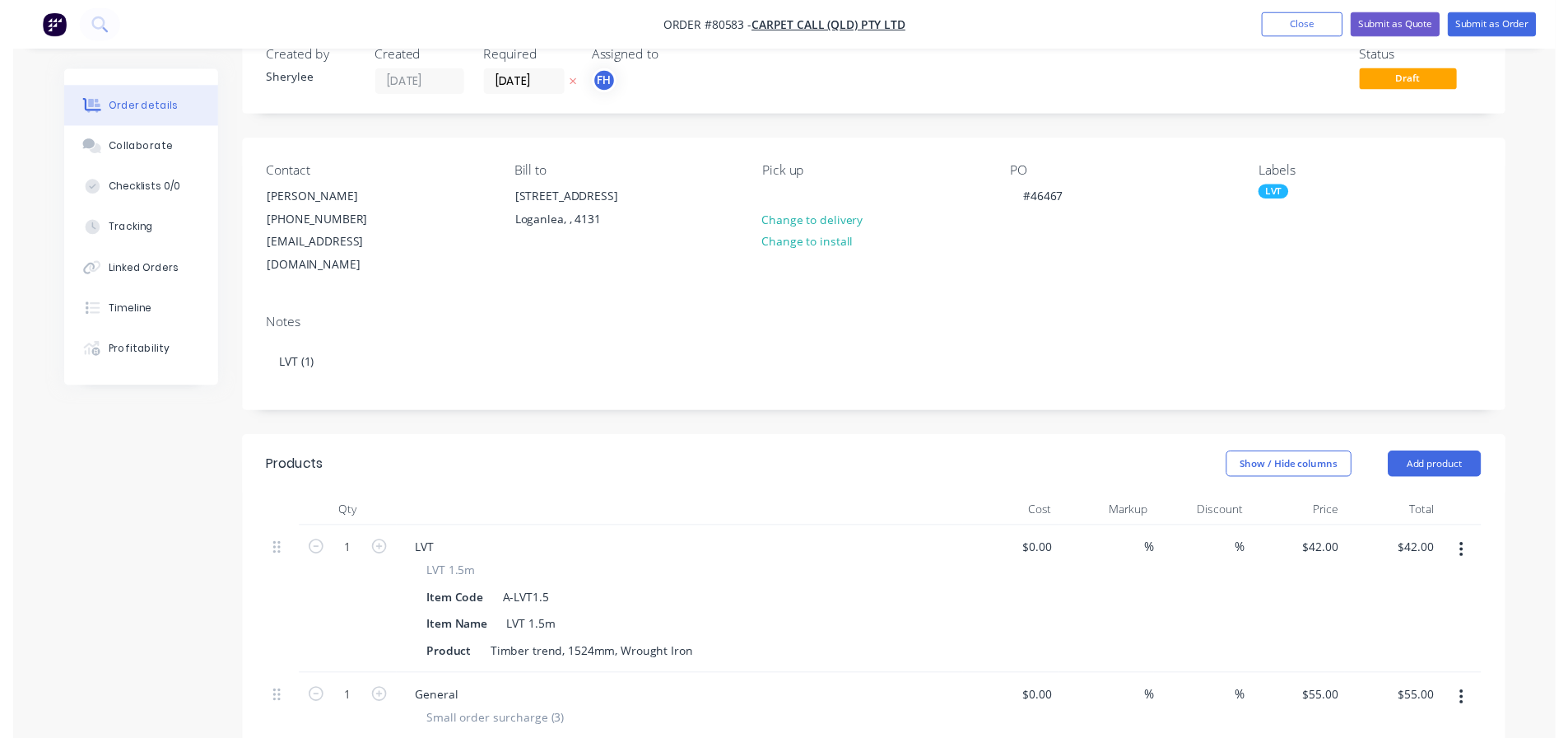
scroll to position [0, 0]
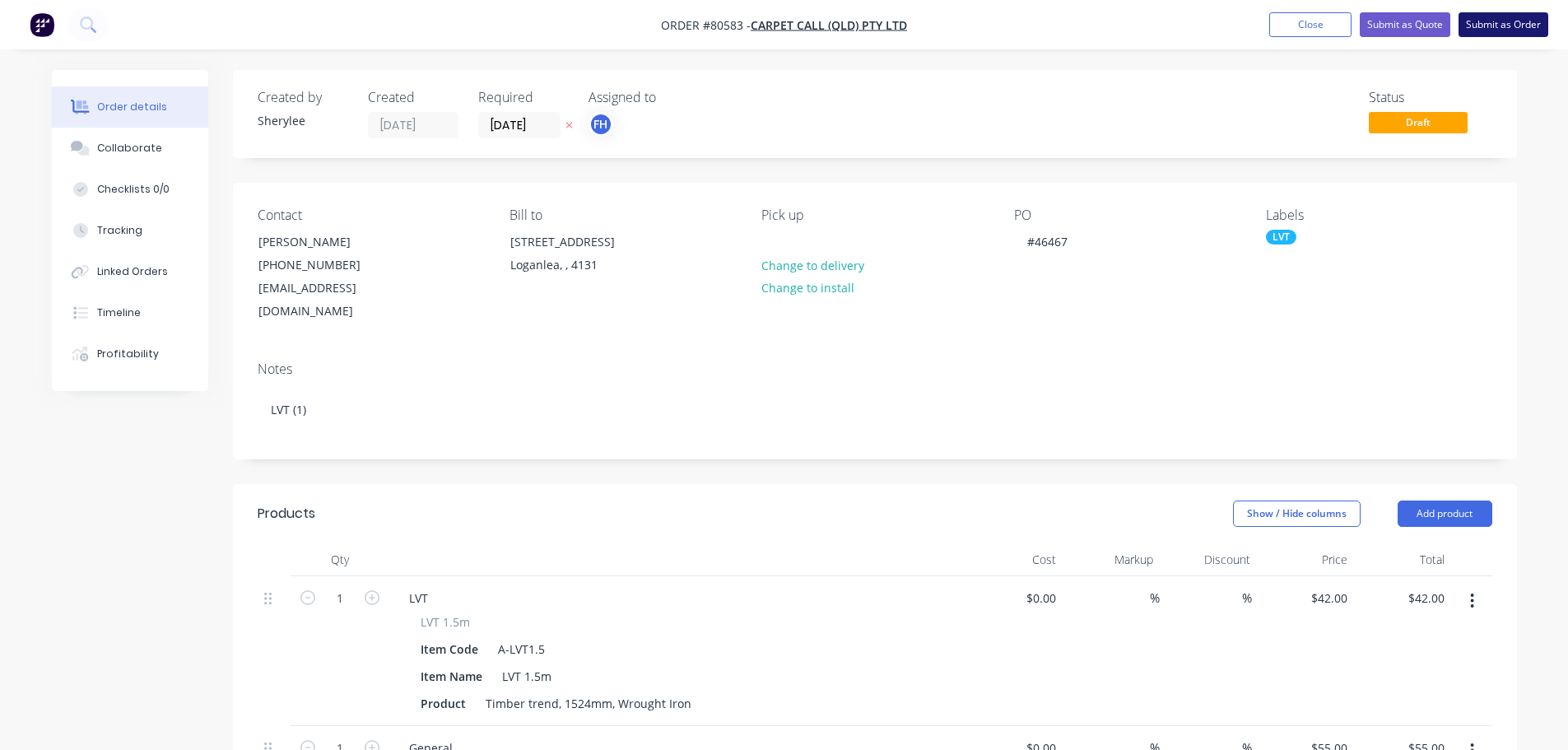
click at [1520, 24] on button "Submit as Order" at bounding box center [1503, 24] width 89 height 25
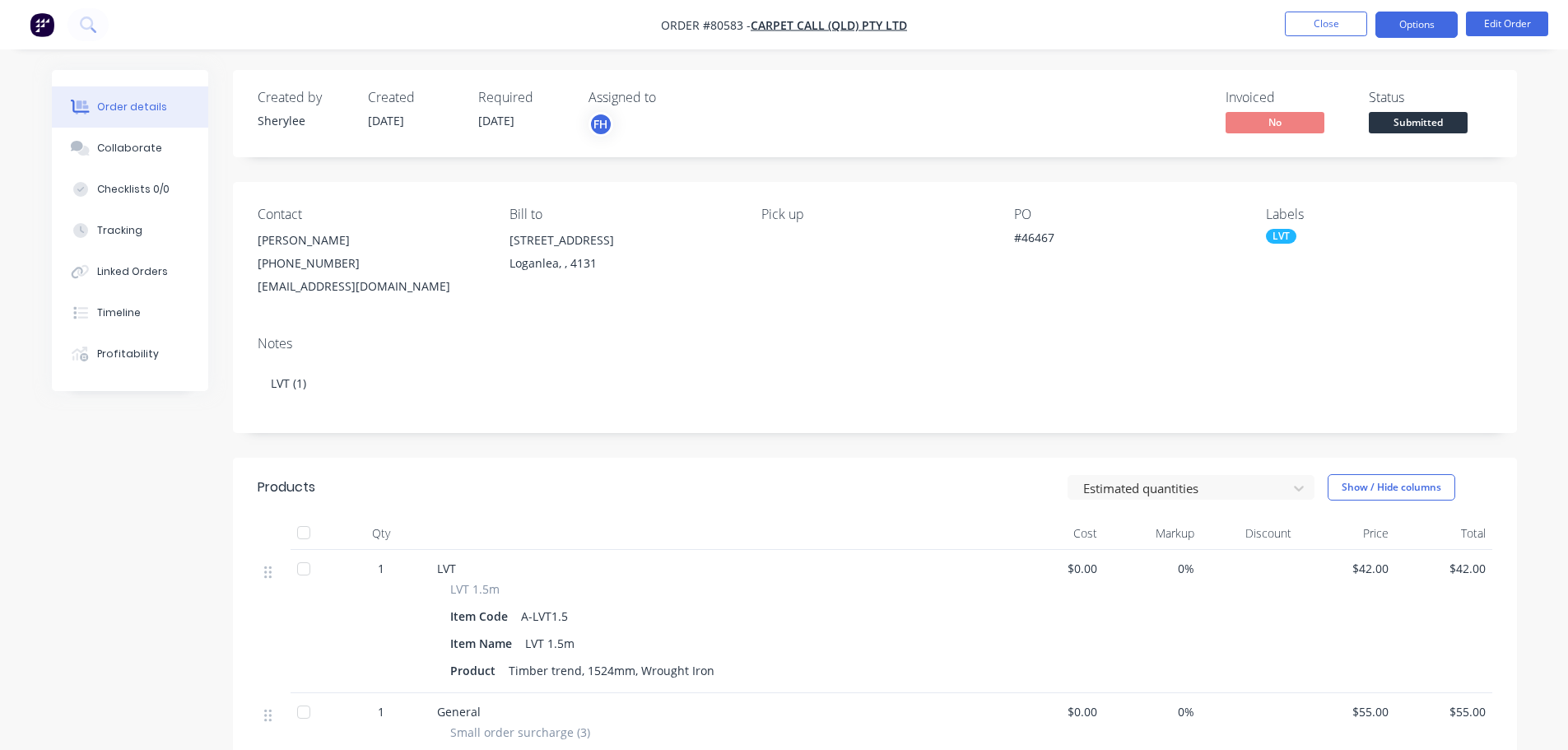
click at [1427, 24] on button "Options" at bounding box center [1416, 25] width 82 height 27
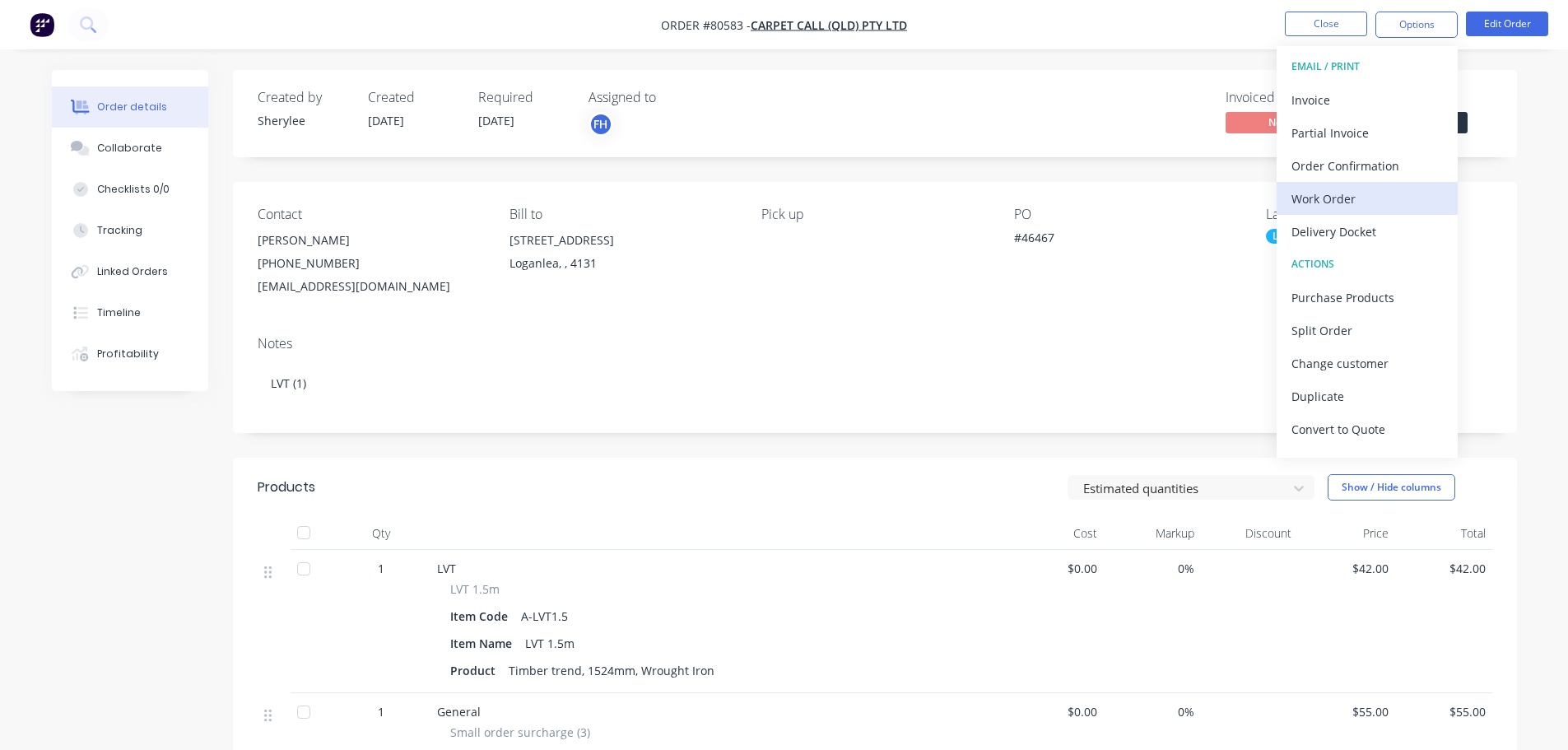
click at [1364, 201] on div "Work Order" at bounding box center [1367, 199] width 152 height 24
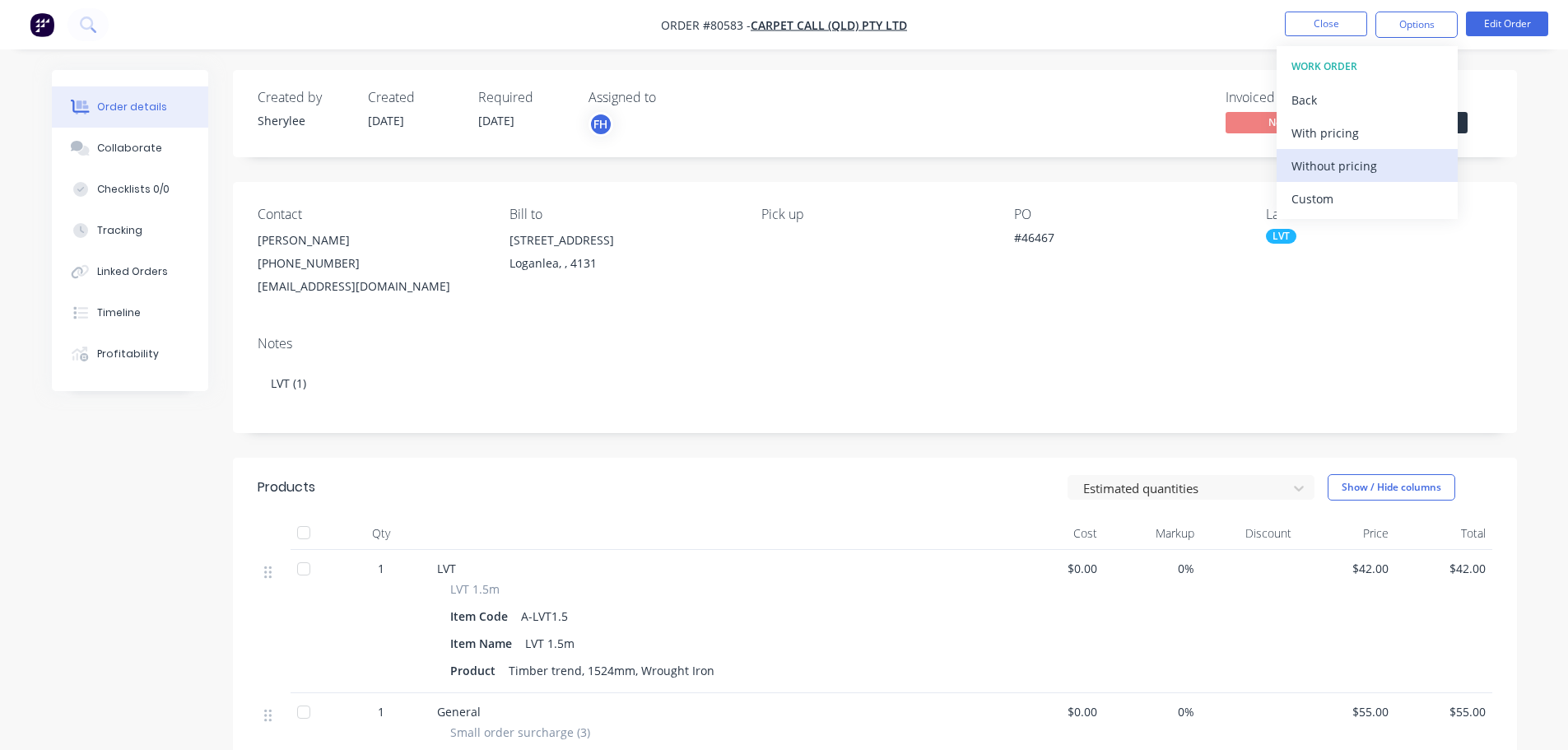
click at [1366, 167] on div "Without pricing" at bounding box center [1367, 166] width 152 height 24
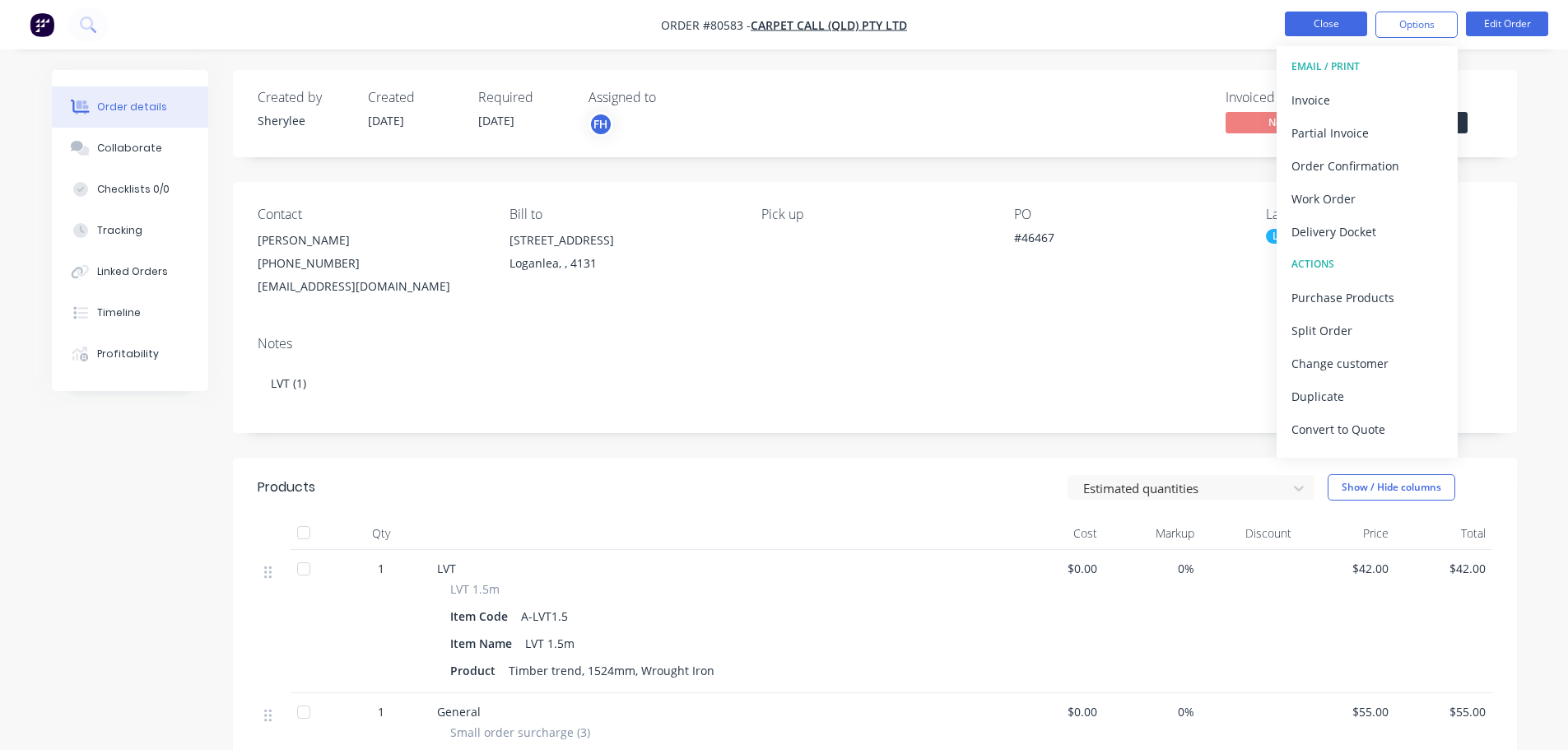
click at [1329, 25] on button "Close" at bounding box center [1326, 24] width 82 height 25
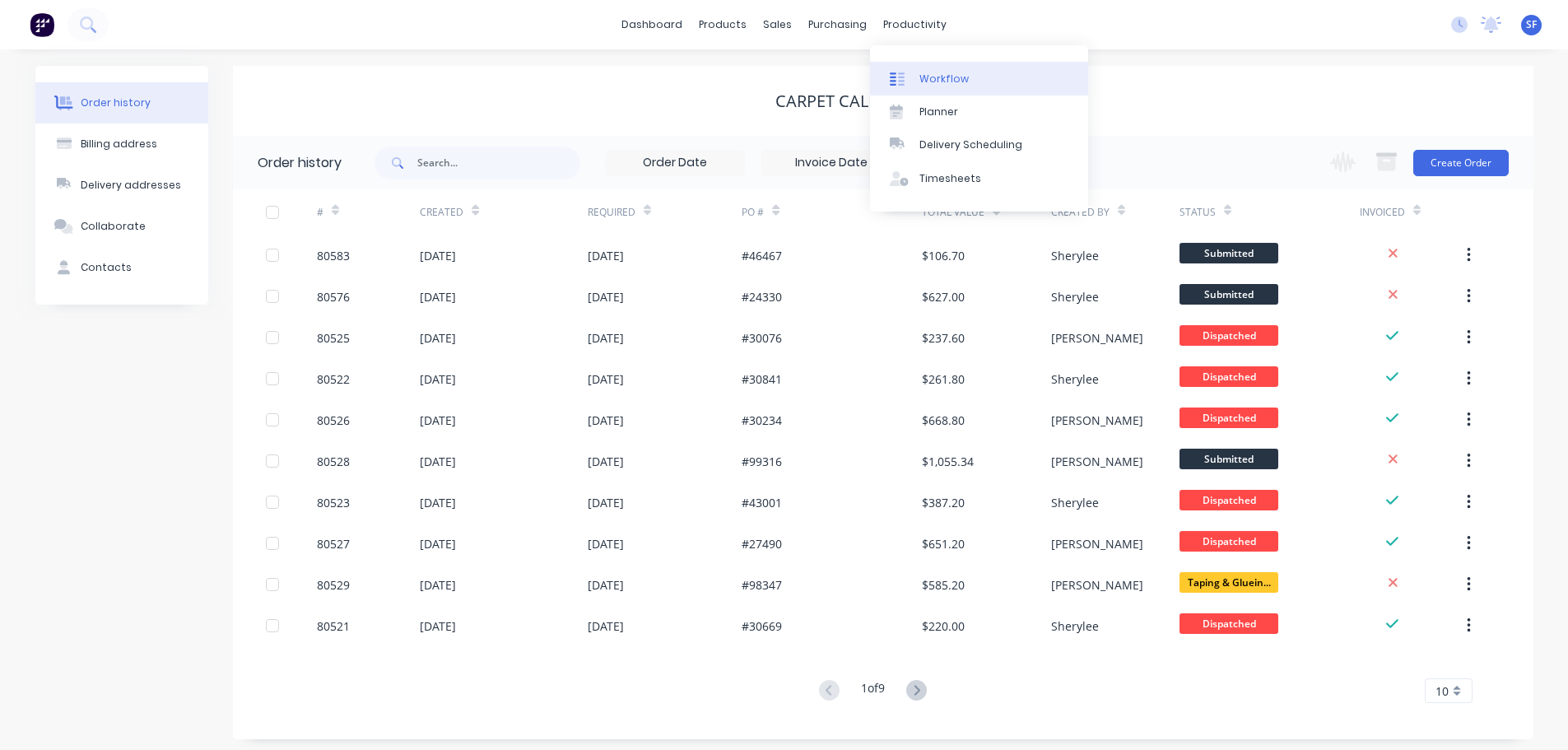
click at [926, 78] on div "Workflow" at bounding box center [945, 79] width 50 height 15
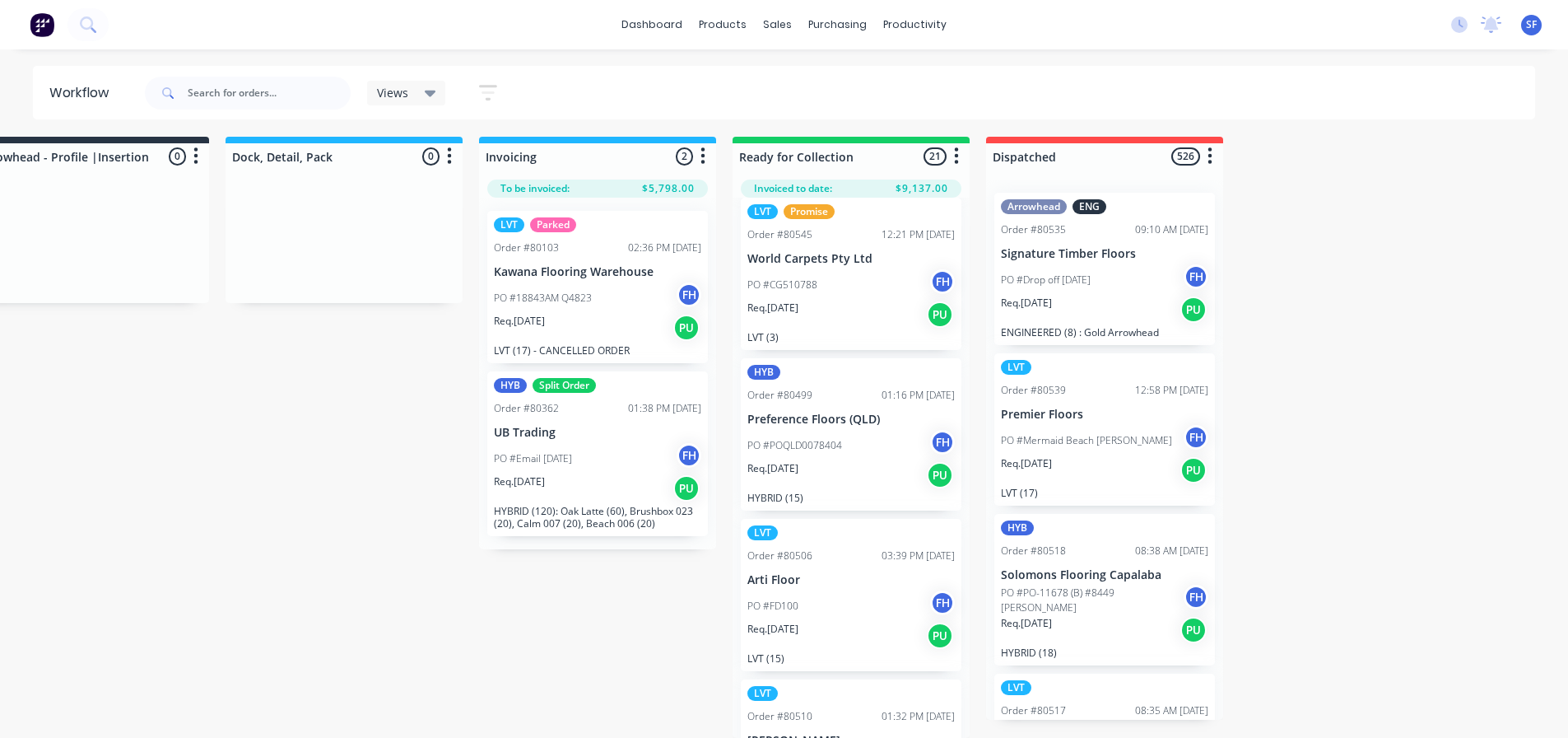
scroll to position [2142, 0]
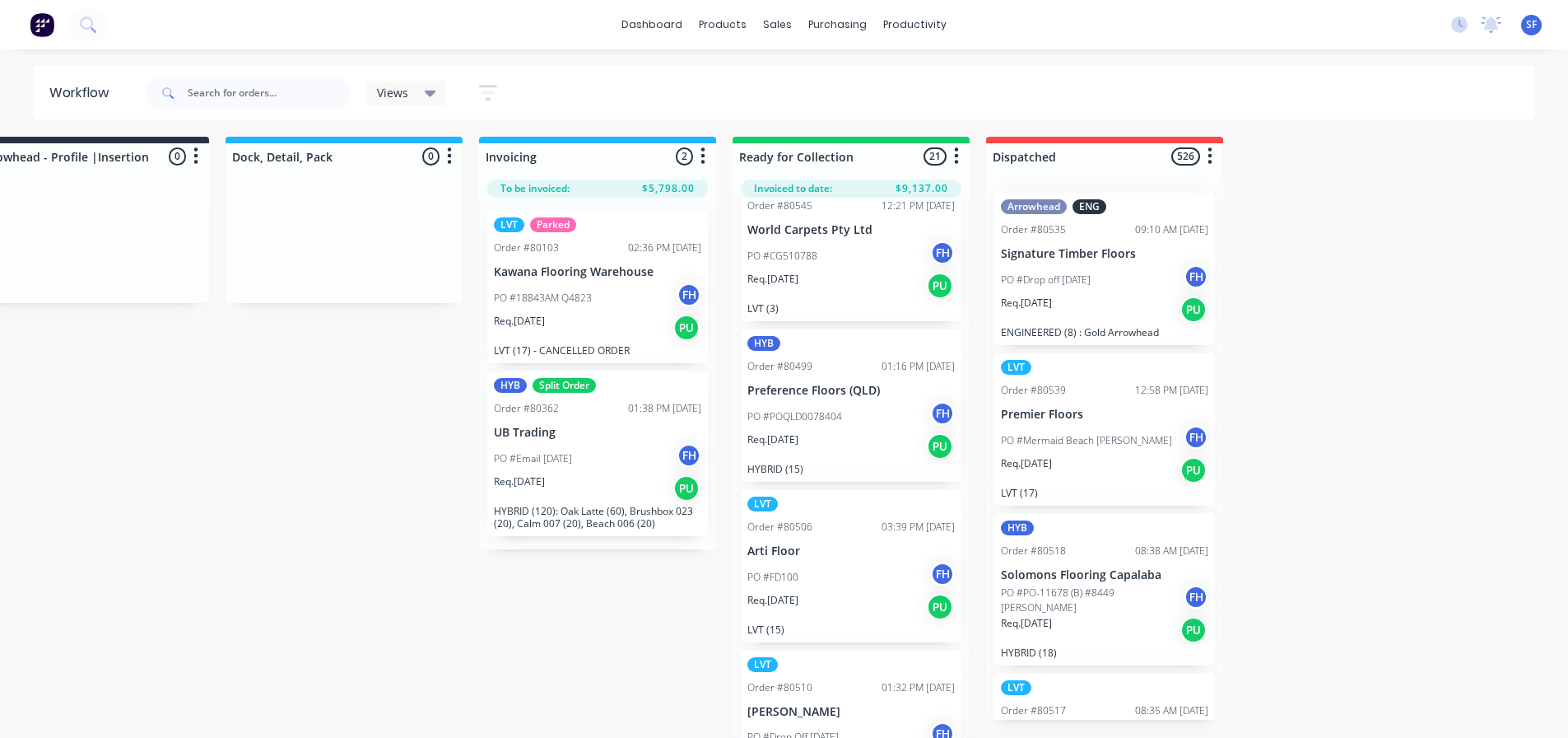
click at [855, 593] on div "Req. [DATE] PU" at bounding box center [851, 607] width 207 height 28
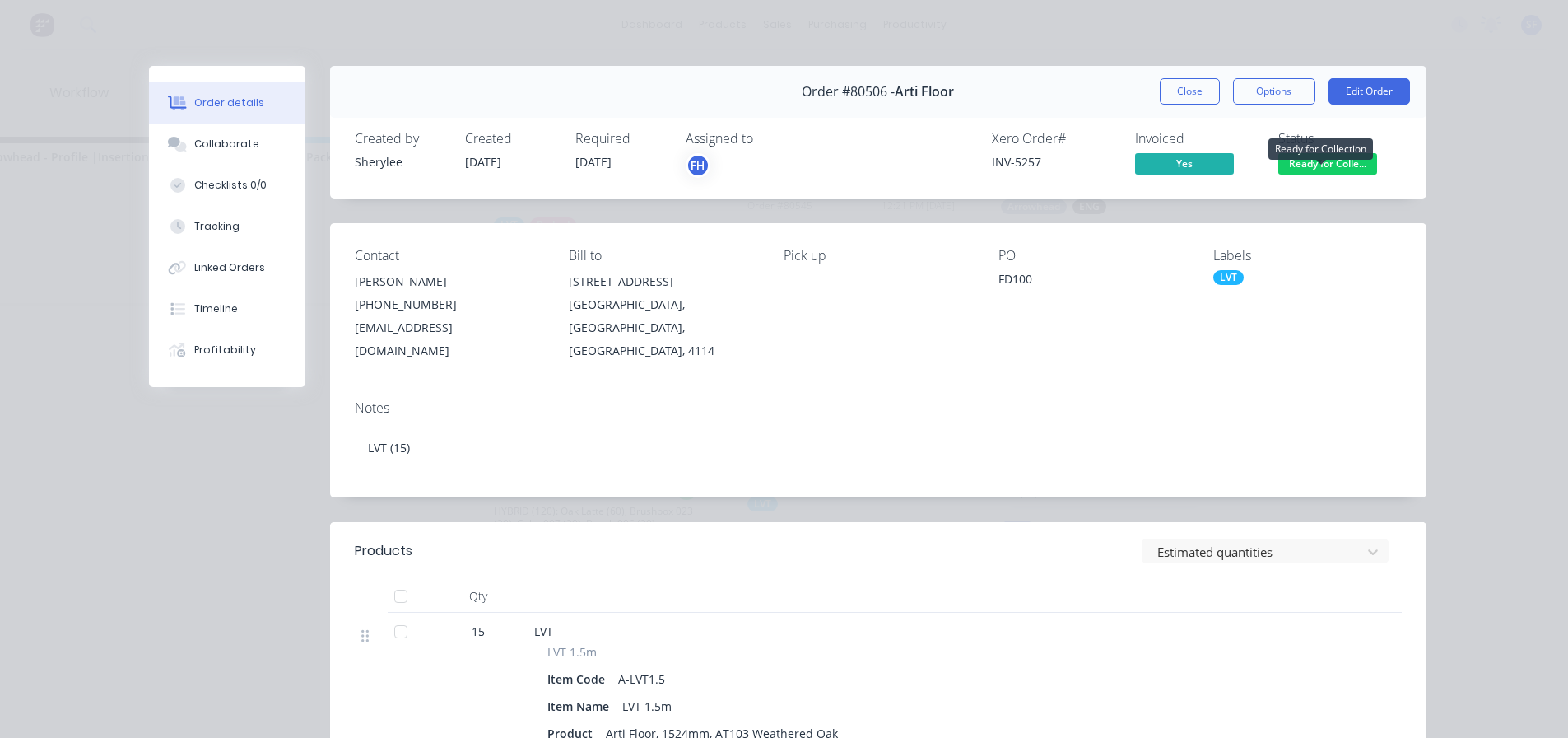
click at [1342, 161] on span "Ready for Colle..." at bounding box center [1328, 163] width 99 height 20
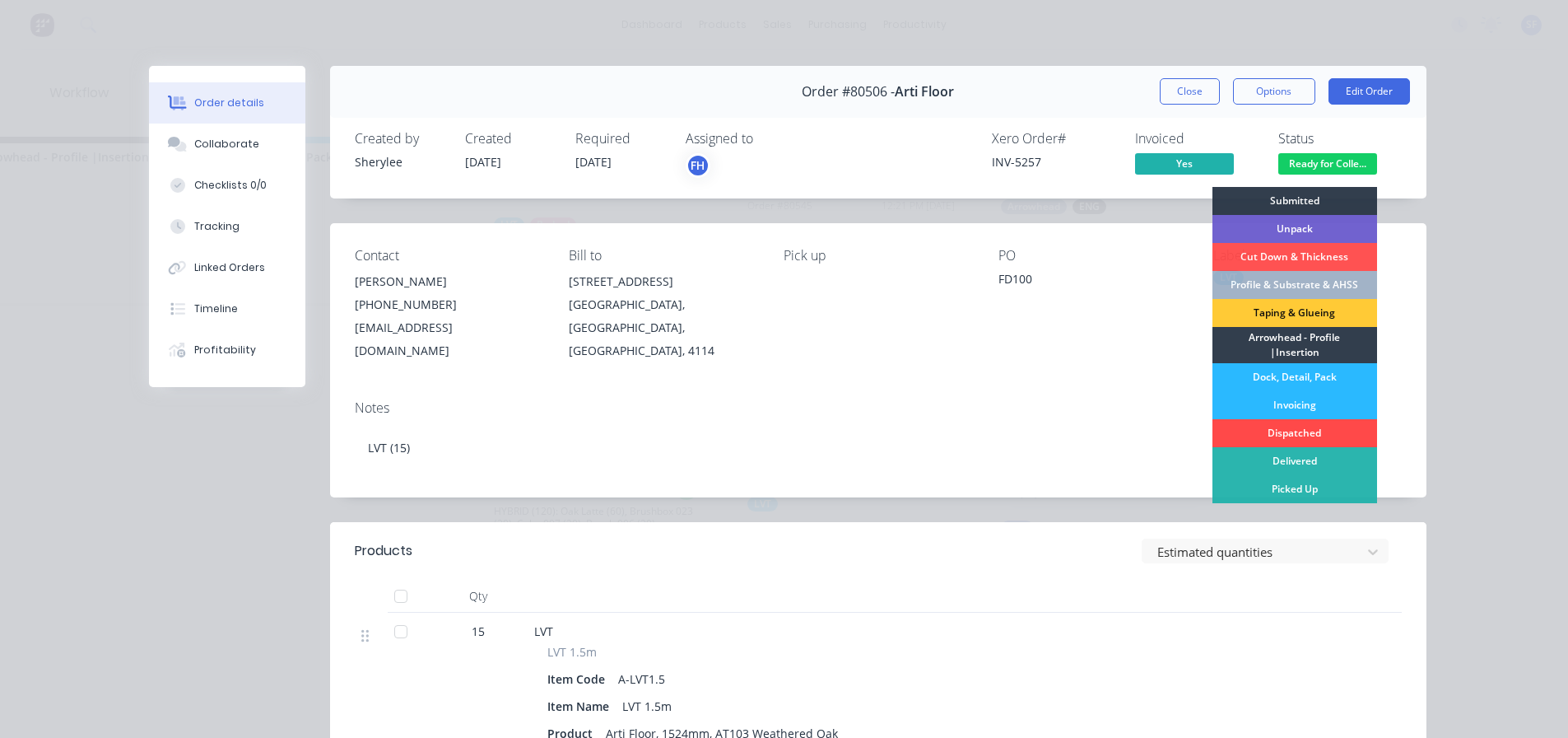
click at [1304, 429] on div "Dispatched" at bounding box center [1295, 433] width 165 height 28
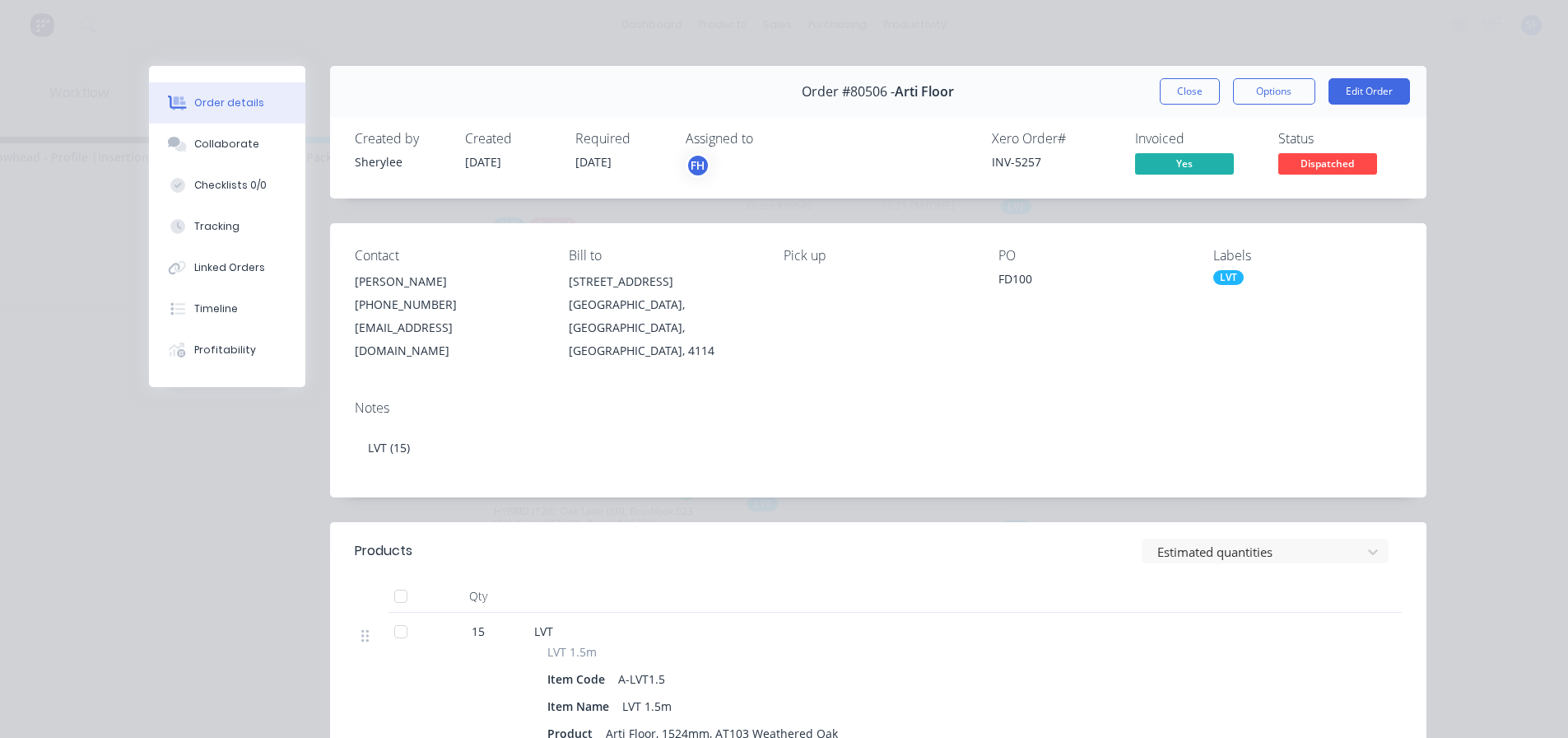
click at [1186, 94] on button "Close" at bounding box center [1190, 91] width 60 height 27
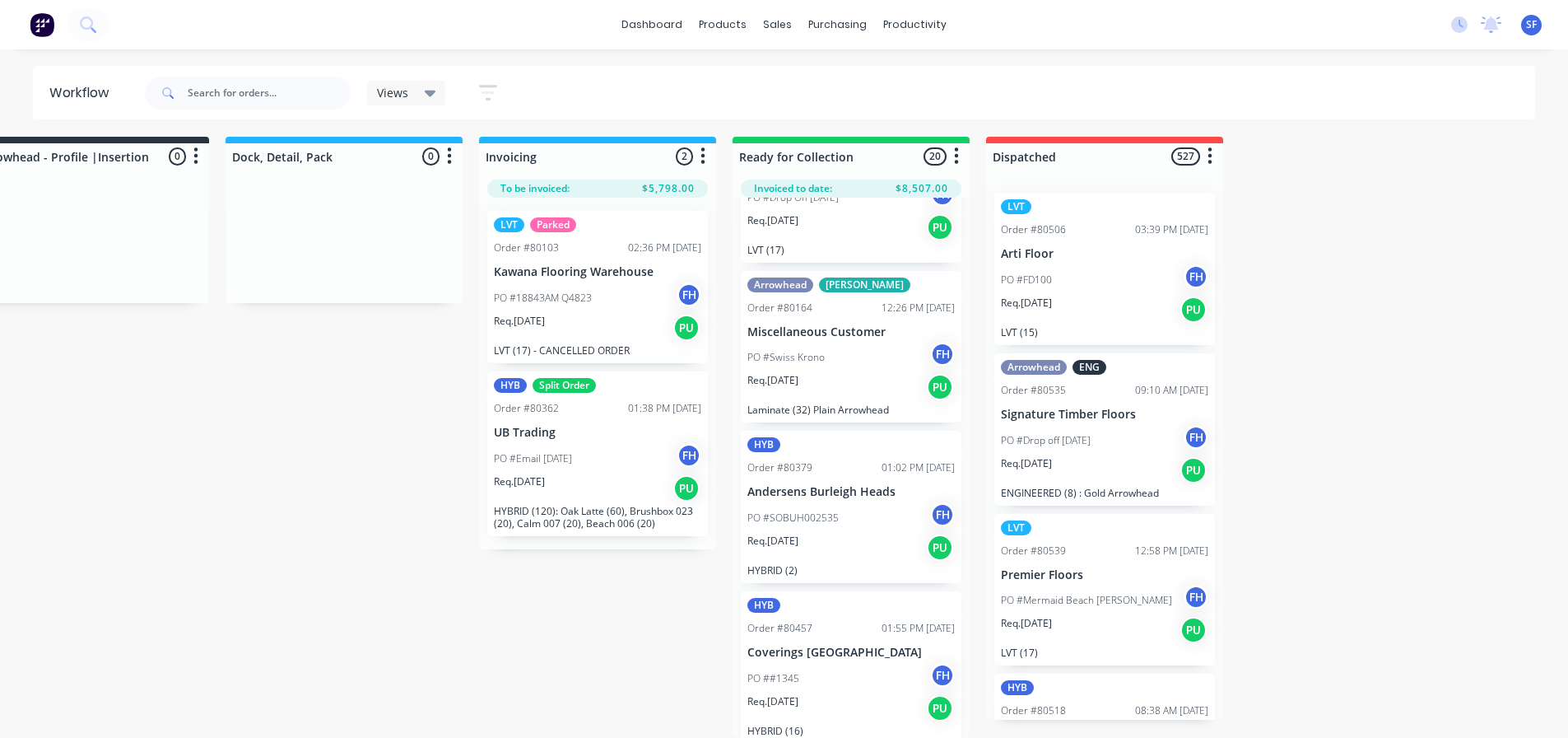
scroll to position [2524, 0]
click at [859, 370] on div "Req. [DATE] PU" at bounding box center [851, 384] width 207 height 28
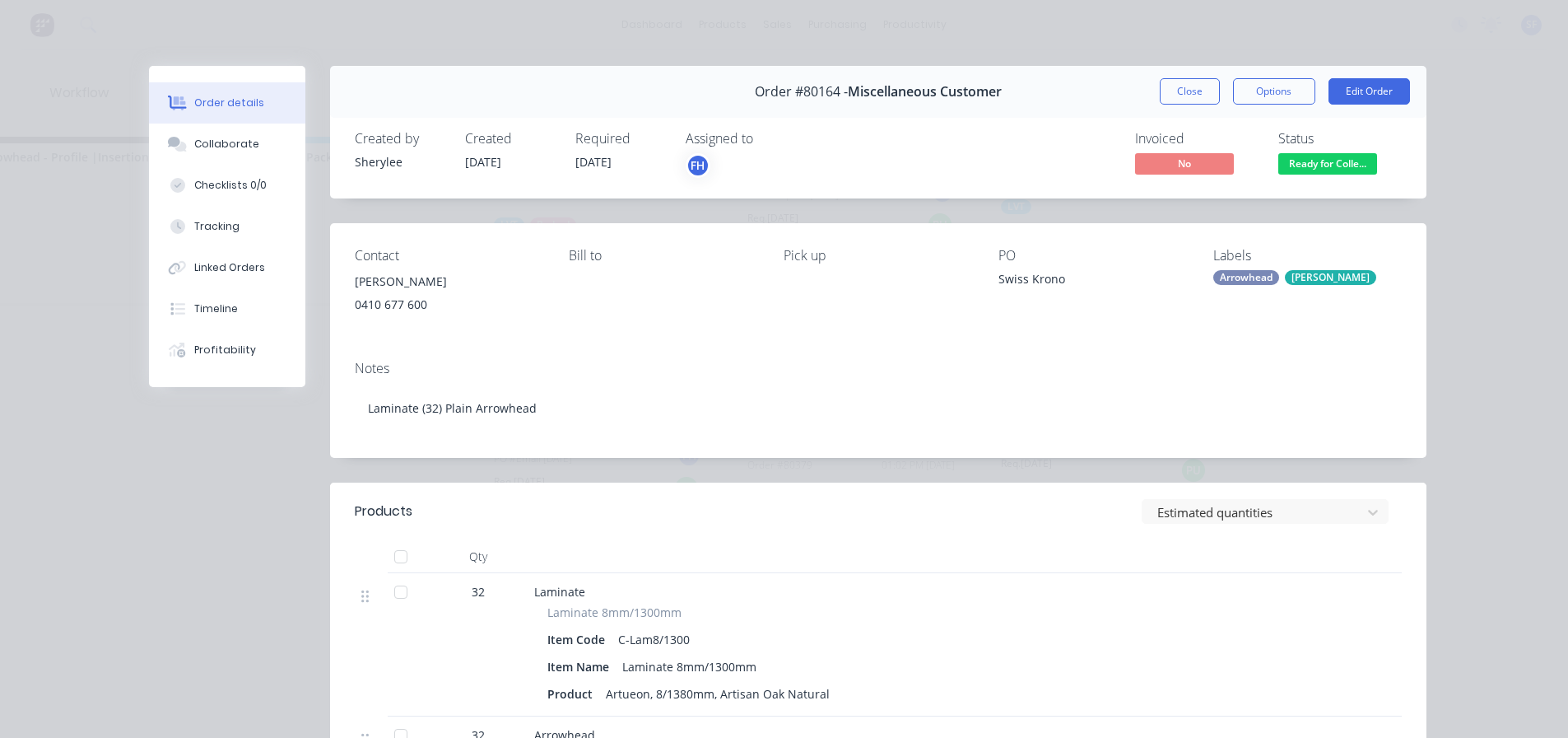
scroll to position [0, 1331]
click at [1190, 91] on button "Close" at bounding box center [1190, 91] width 60 height 27
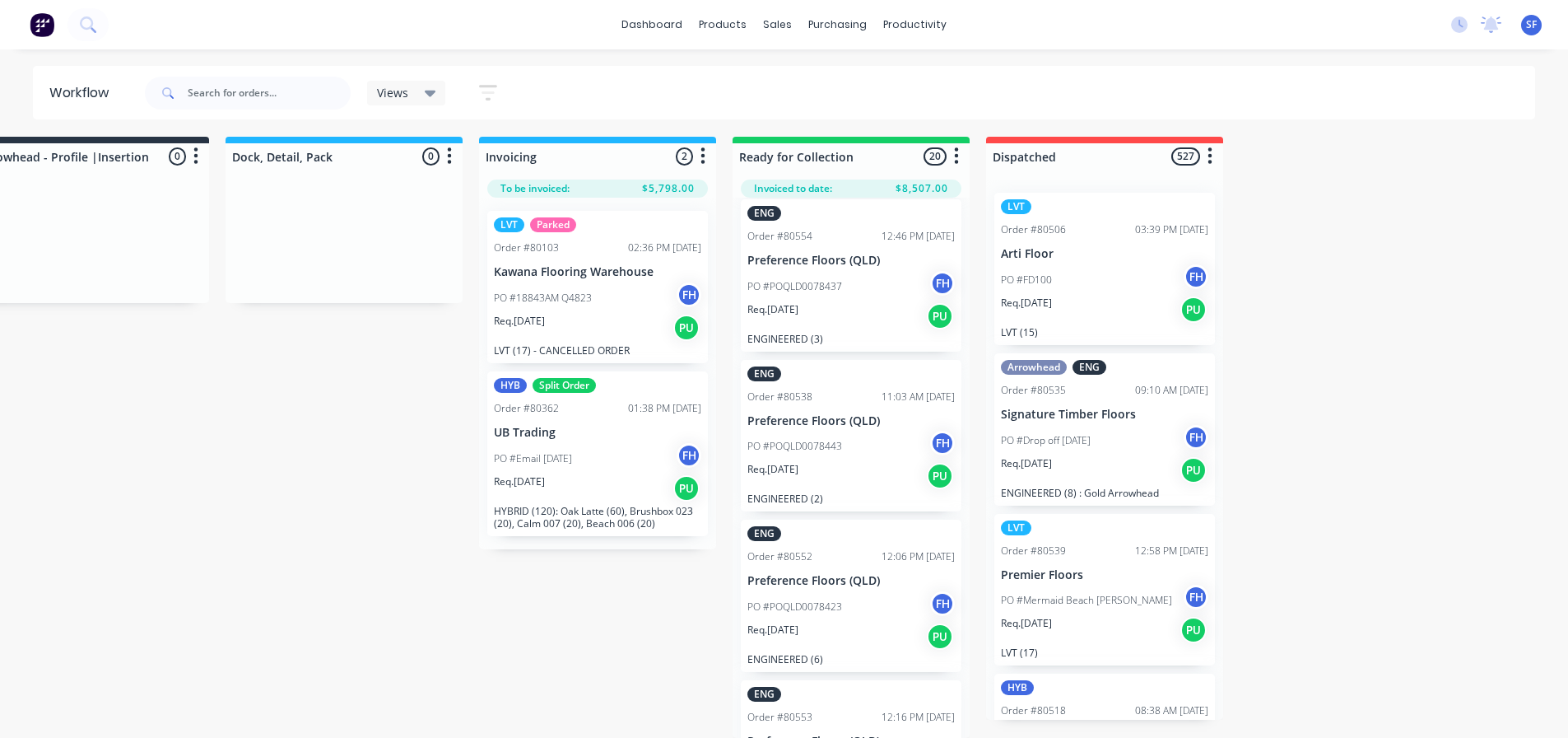
scroll to position [989, 0]
